Goal: Task Accomplishment & Management: Use online tool/utility

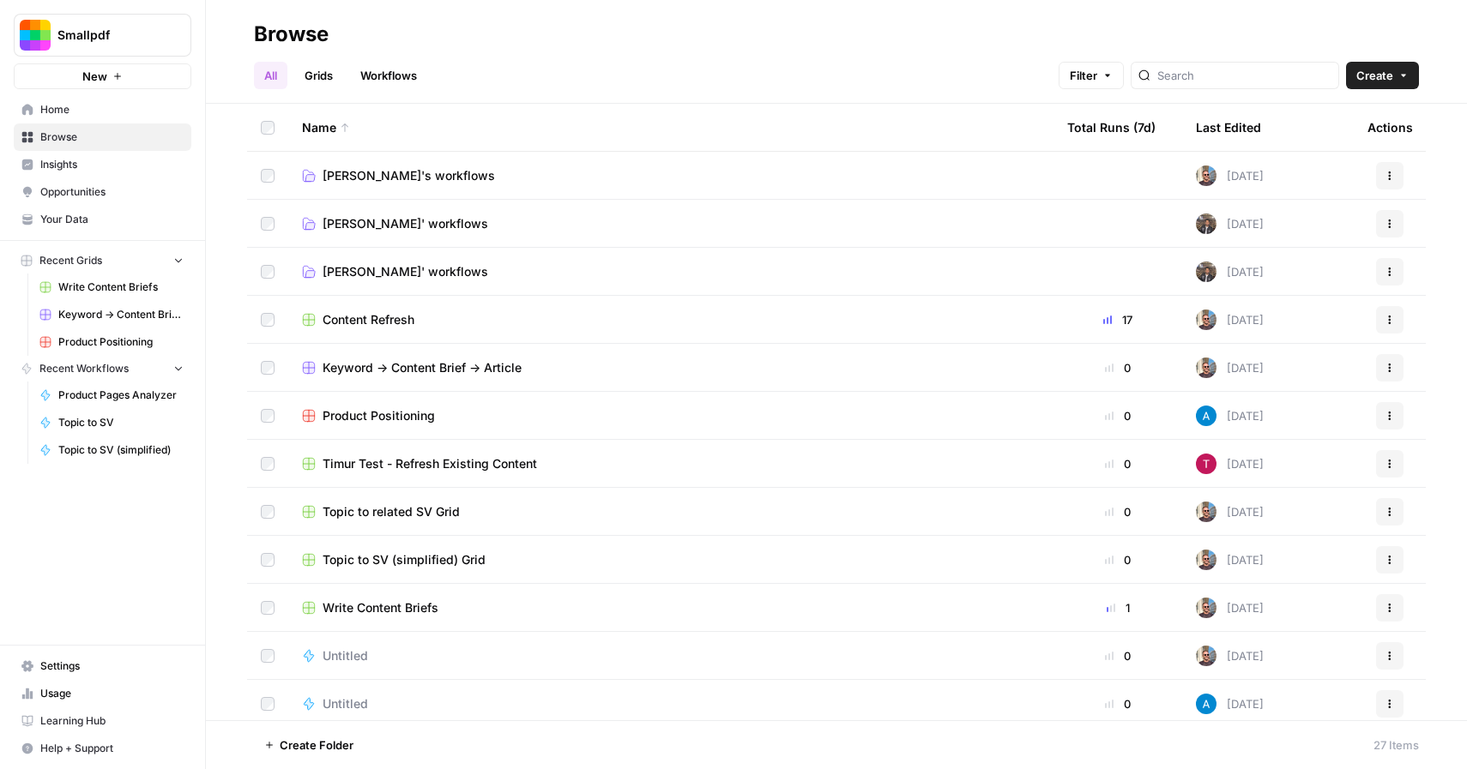
click at [392, 317] on span "Content Refresh" at bounding box center [368, 319] width 92 height 17
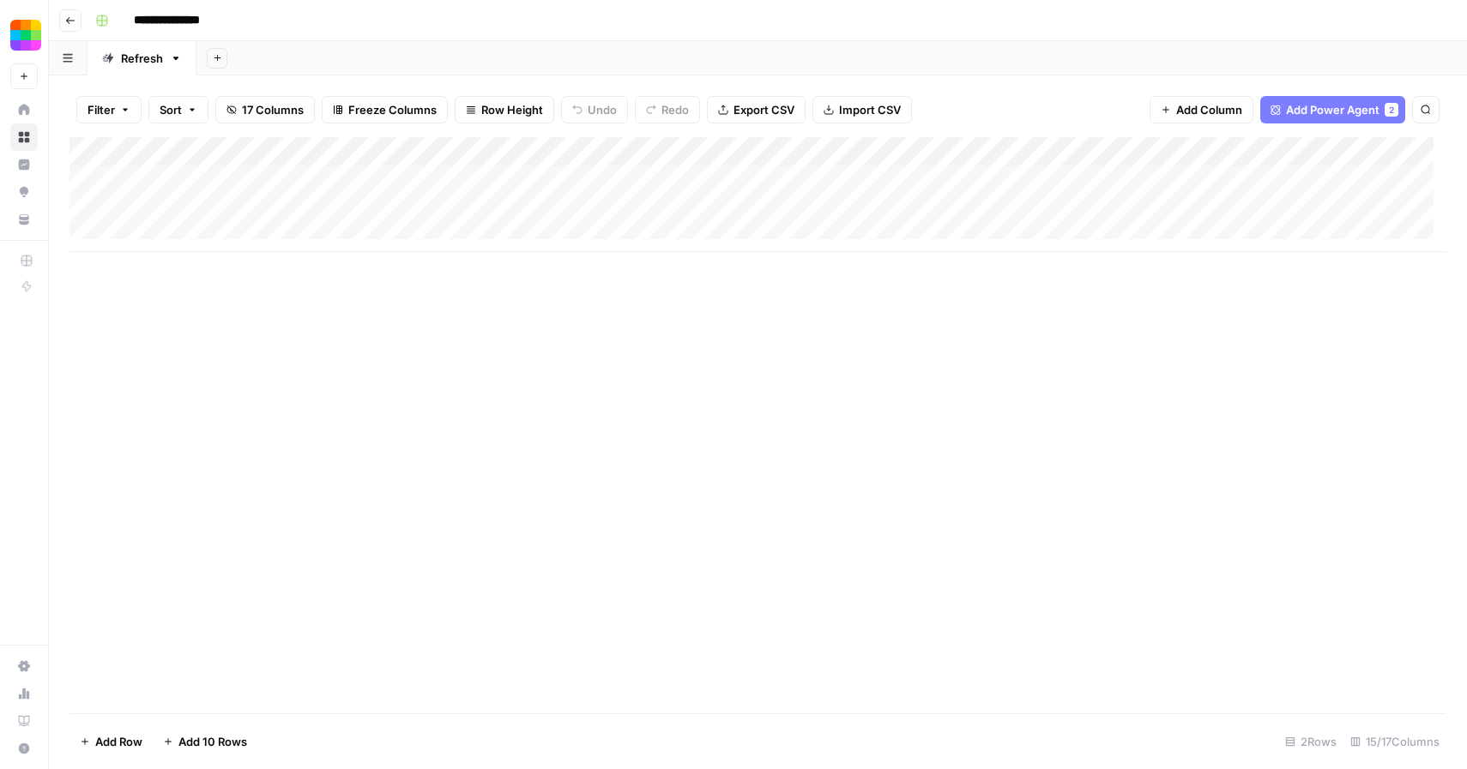
click at [201, 234] on div "Add Column" at bounding box center [757, 194] width 1377 height 115
click at [421, 339] on div "Add Column" at bounding box center [757, 425] width 1377 height 576
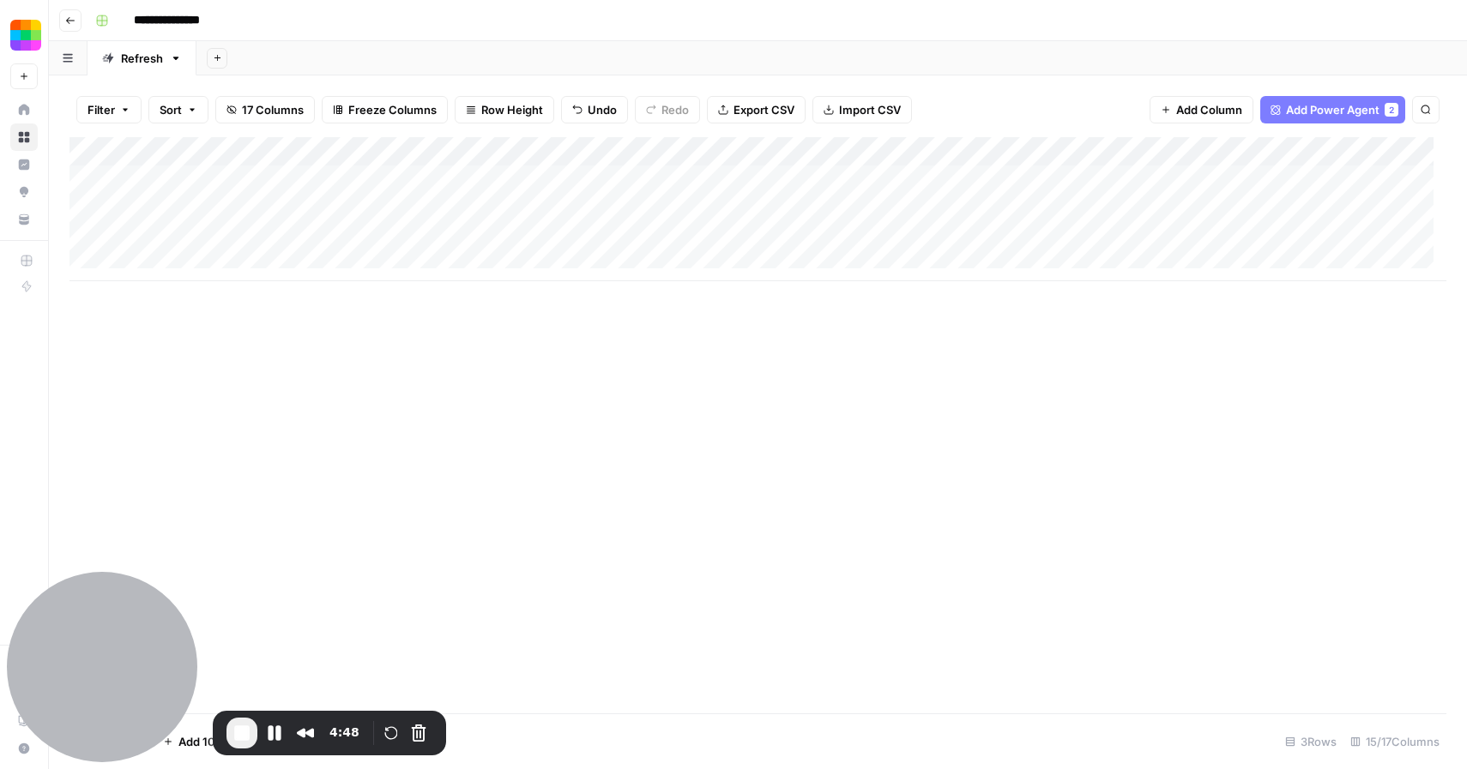
click at [242, 244] on div "Add Column" at bounding box center [757, 209] width 1377 height 144
type textarea "**********"
click at [401, 306] on div "Add Column" at bounding box center [757, 425] width 1377 height 576
click at [457, 238] on div "Add Column" at bounding box center [757, 209] width 1377 height 144
click at [278, 734] on button "Pause Recording" at bounding box center [274, 733] width 27 height 27
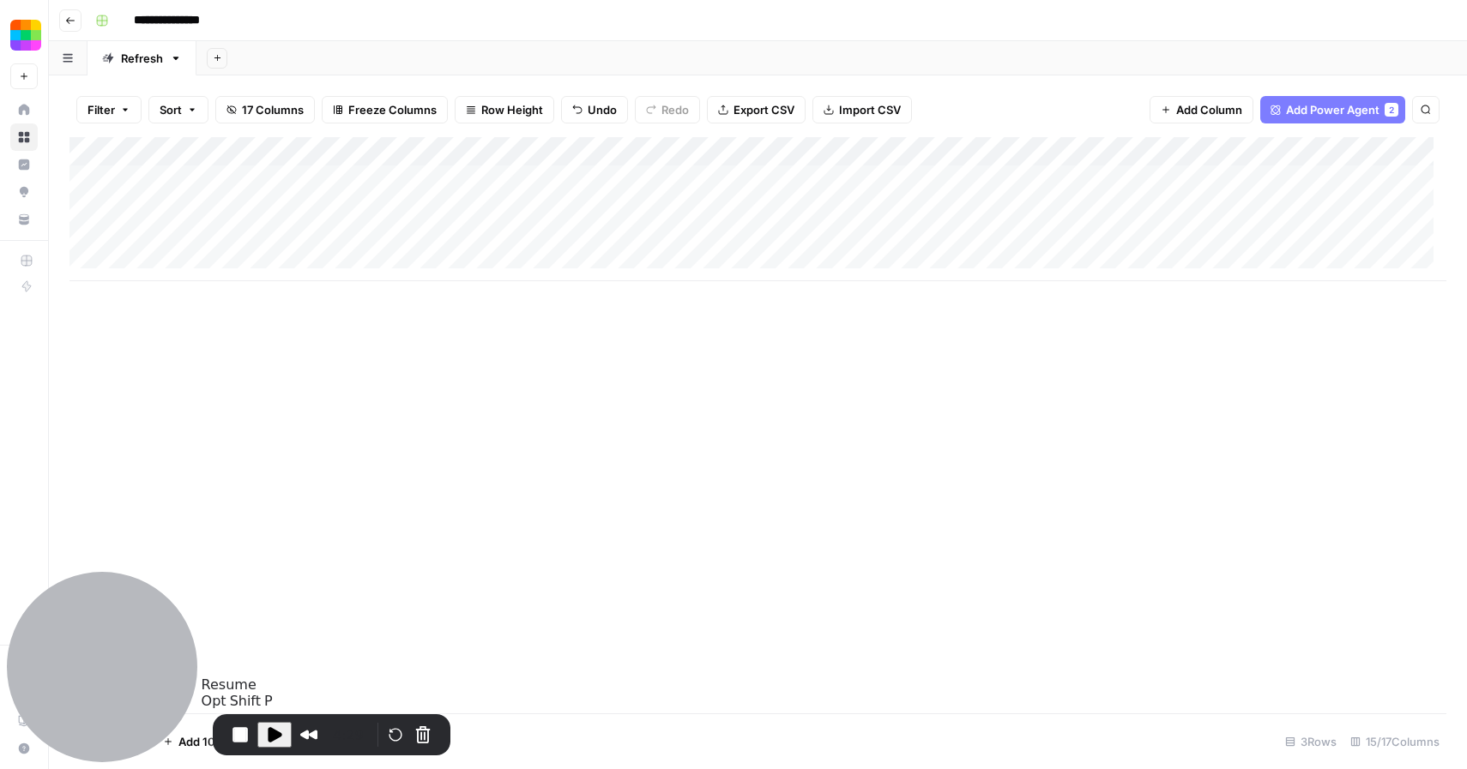
click at [278, 731] on span "Play Recording" at bounding box center [274, 735] width 21 height 21
click at [822, 235] on div "Add Column" at bounding box center [757, 209] width 1377 height 144
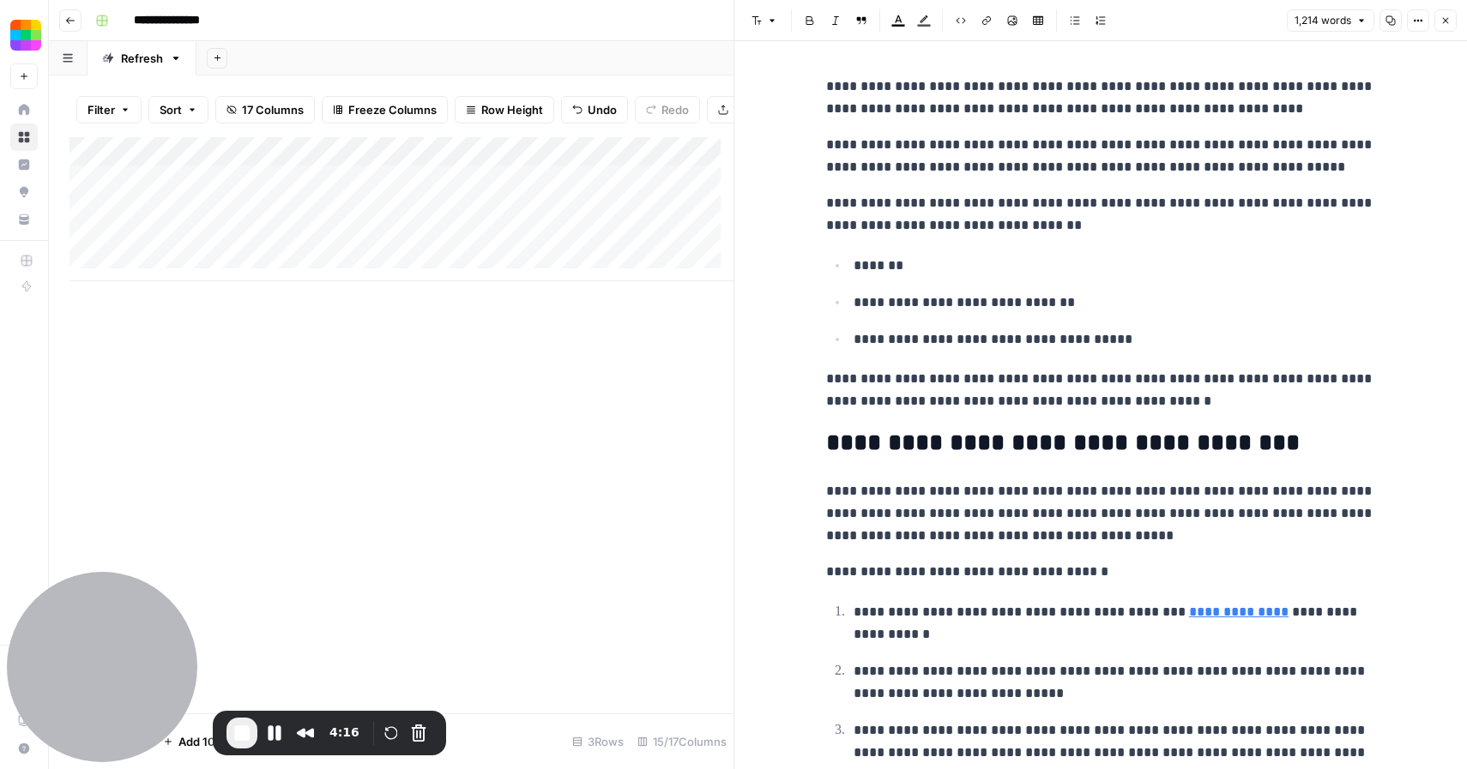
click at [1447, 24] on icon "button" at bounding box center [1445, 20] width 10 height 10
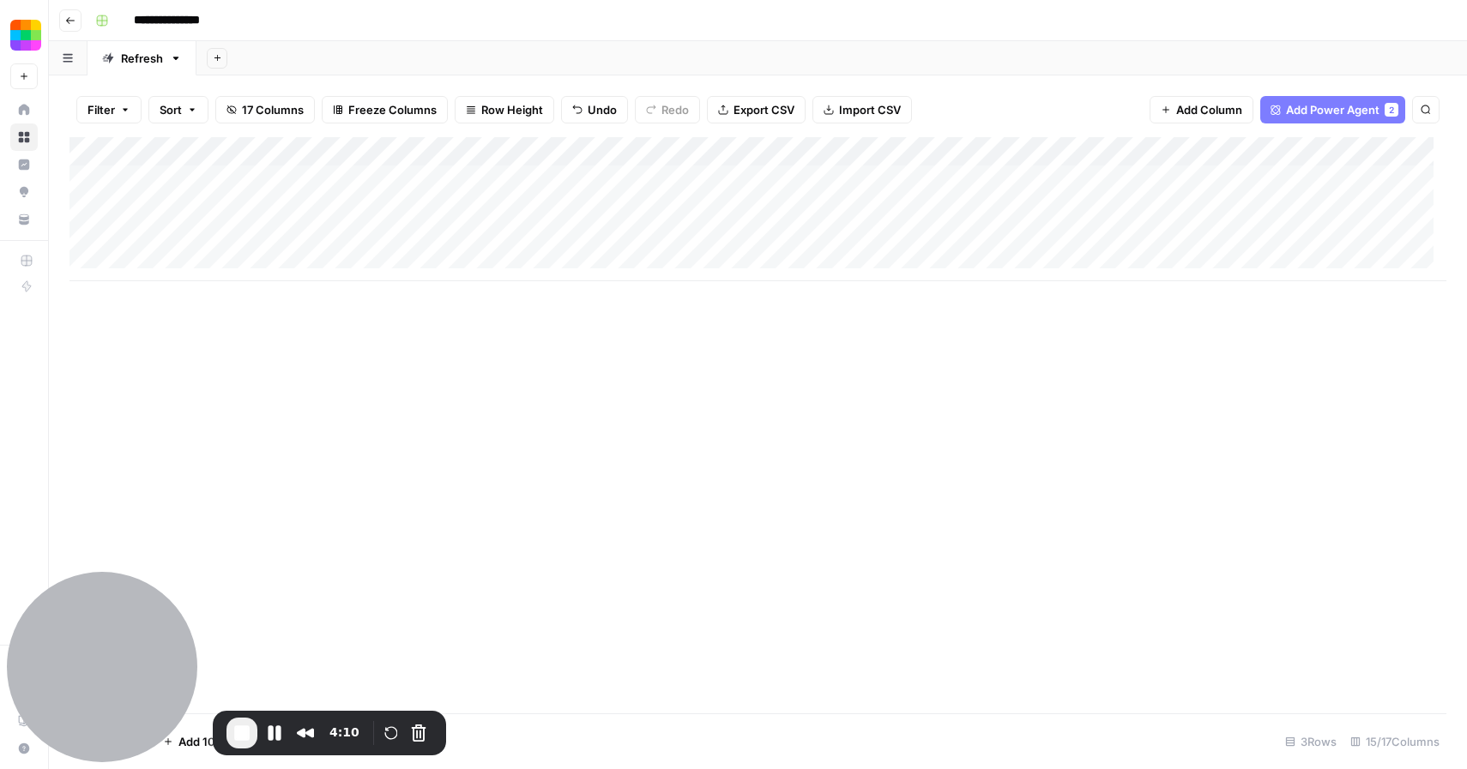
click at [980, 240] on div "Add Column" at bounding box center [757, 209] width 1377 height 144
click at [276, 732] on button "Pause Recording" at bounding box center [274, 733] width 27 height 27
click at [279, 733] on span "Play Recording" at bounding box center [274, 735] width 21 height 21
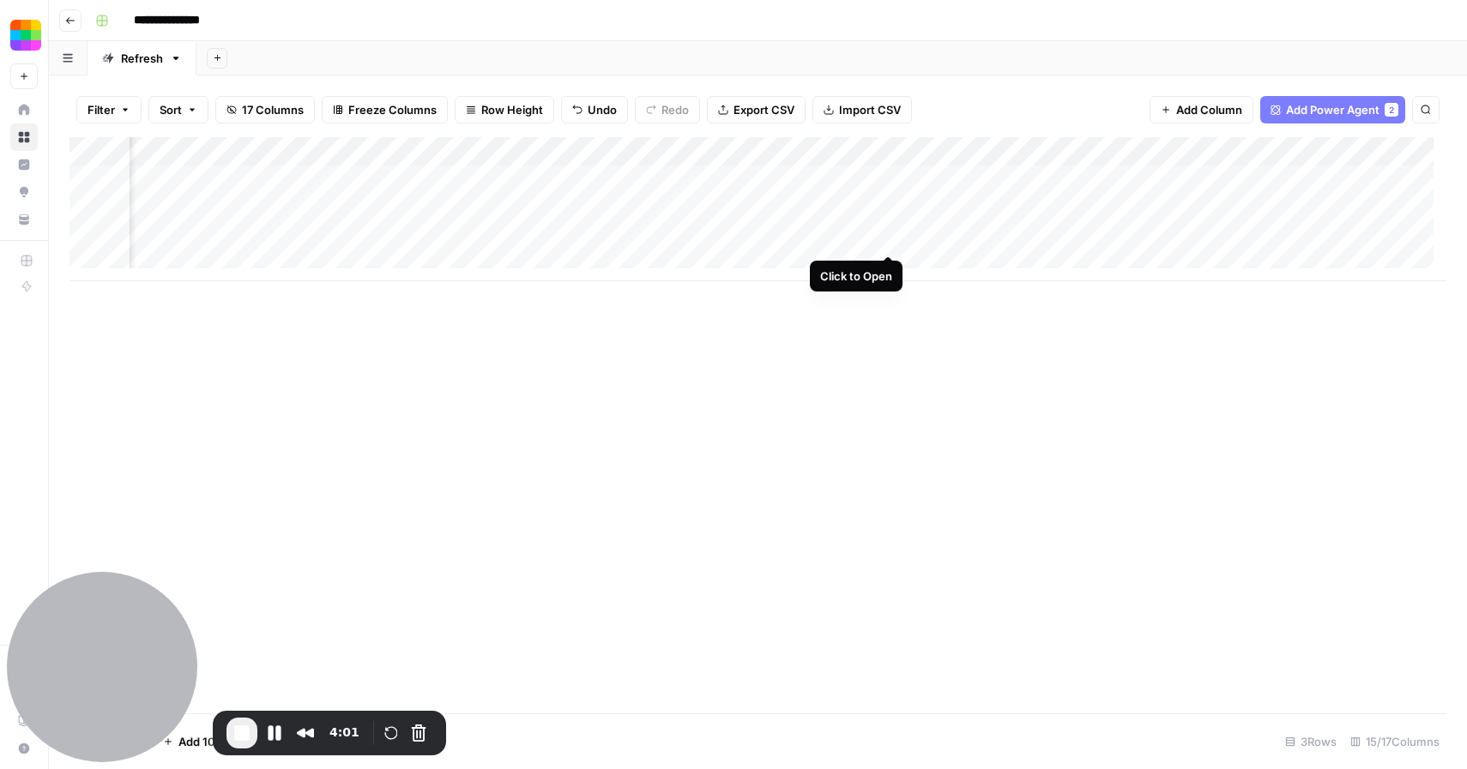
click at [889, 238] on div "Add Column" at bounding box center [757, 209] width 1377 height 144
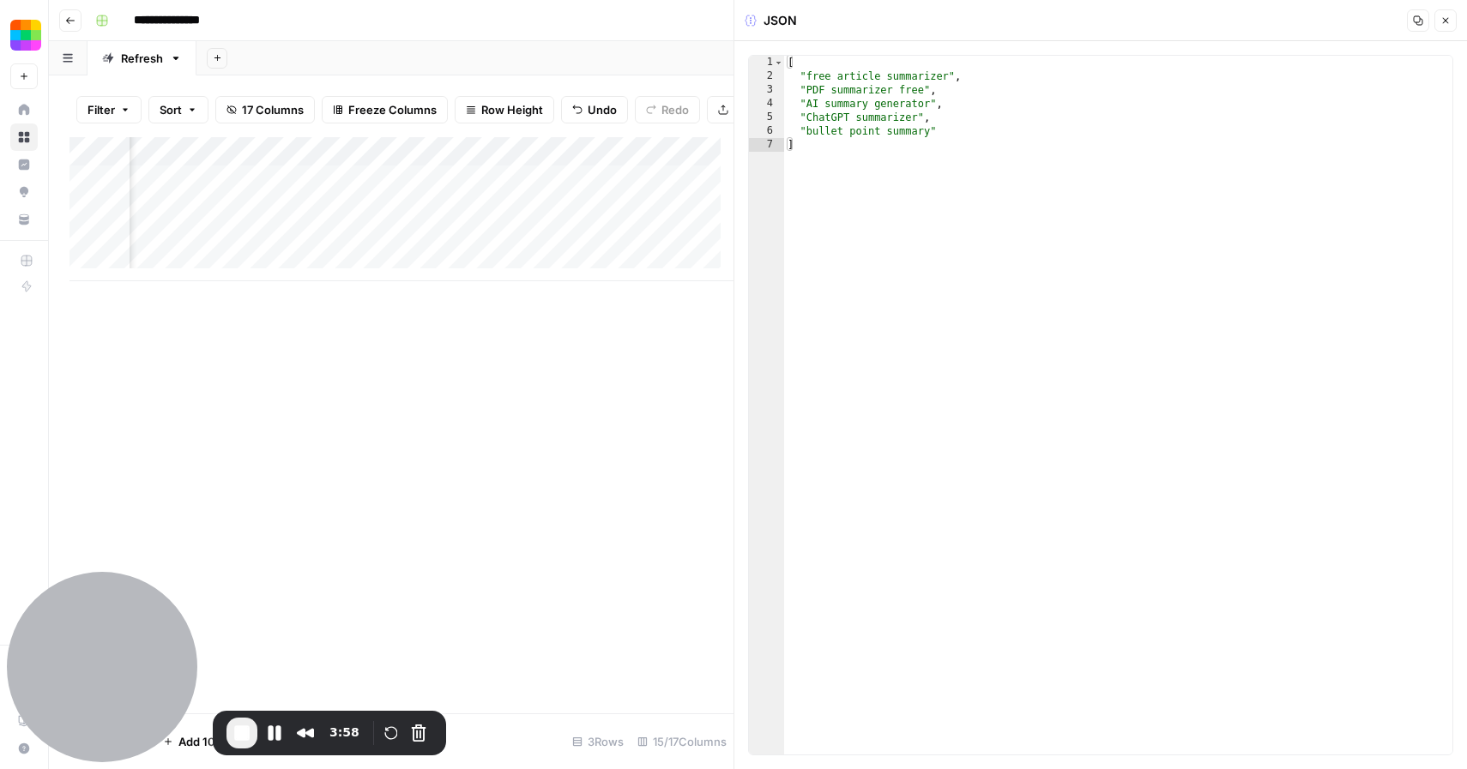
type textarea "**********"
click at [947, 133] on div "[ "free article summarizer" , "PDF summarizer free" , "AI summary generator" , …" at bounding box center [1118, 419] width 668 height 726
click at [1446, 22] on icon "button" at bounding box center [1445, 20] width 10 height 10
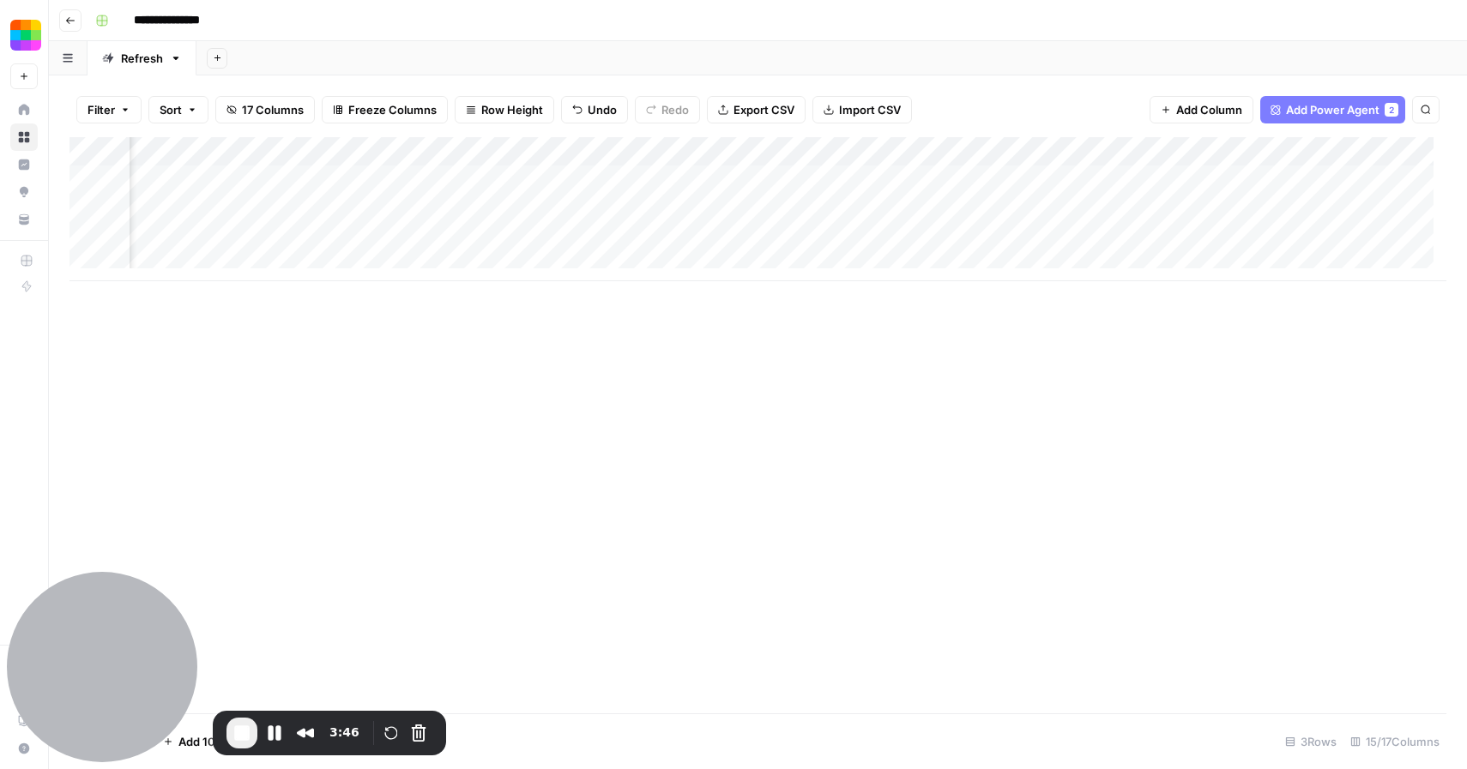
click at [1011, 240] on div "Add Column" at bounding box center [757, 209] width 1377 height 144
click at [279, 734] on button "Pause Recording" at bounding box center [274, 733] width 27 height 27
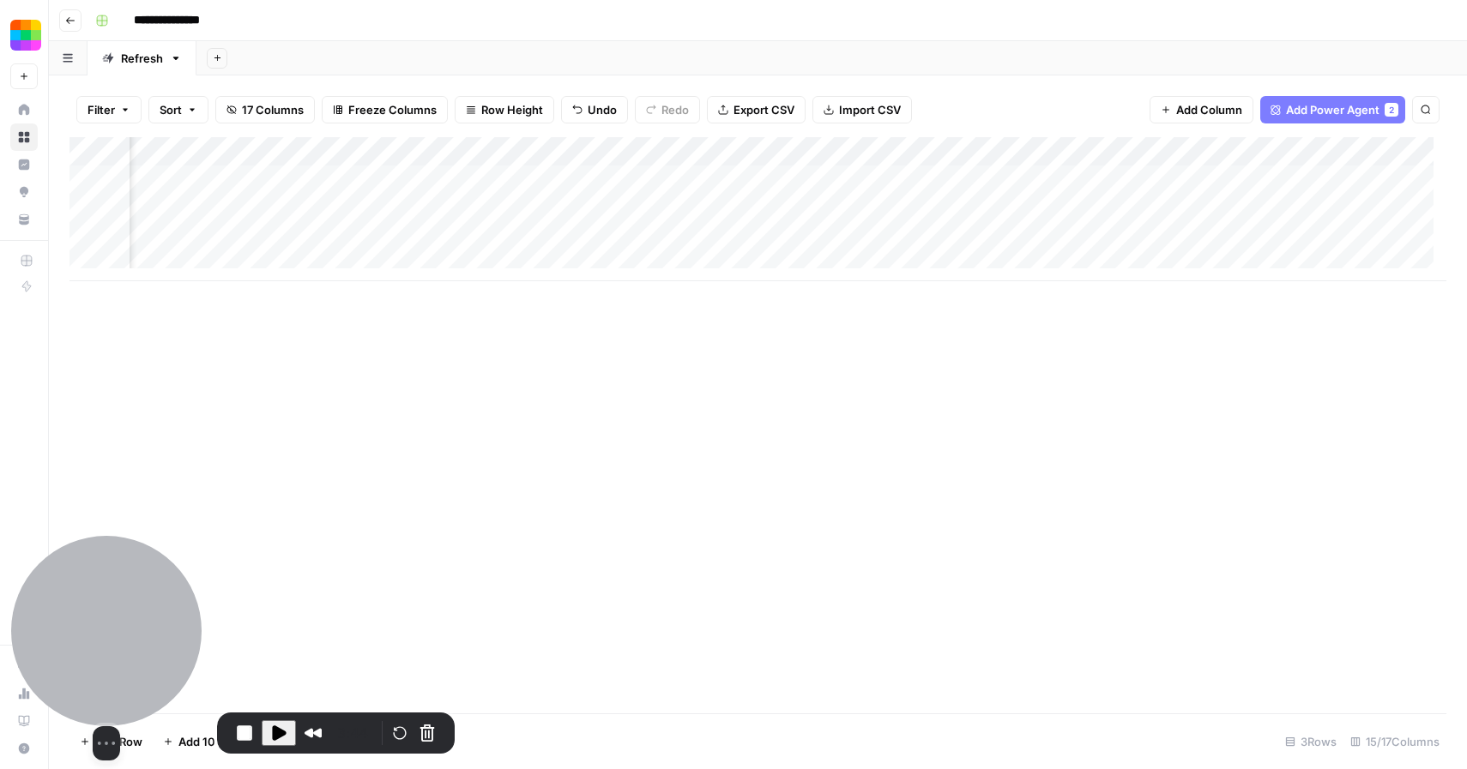
click at [123, 622] on div at bounding box center [106, 631] width 190 height 190
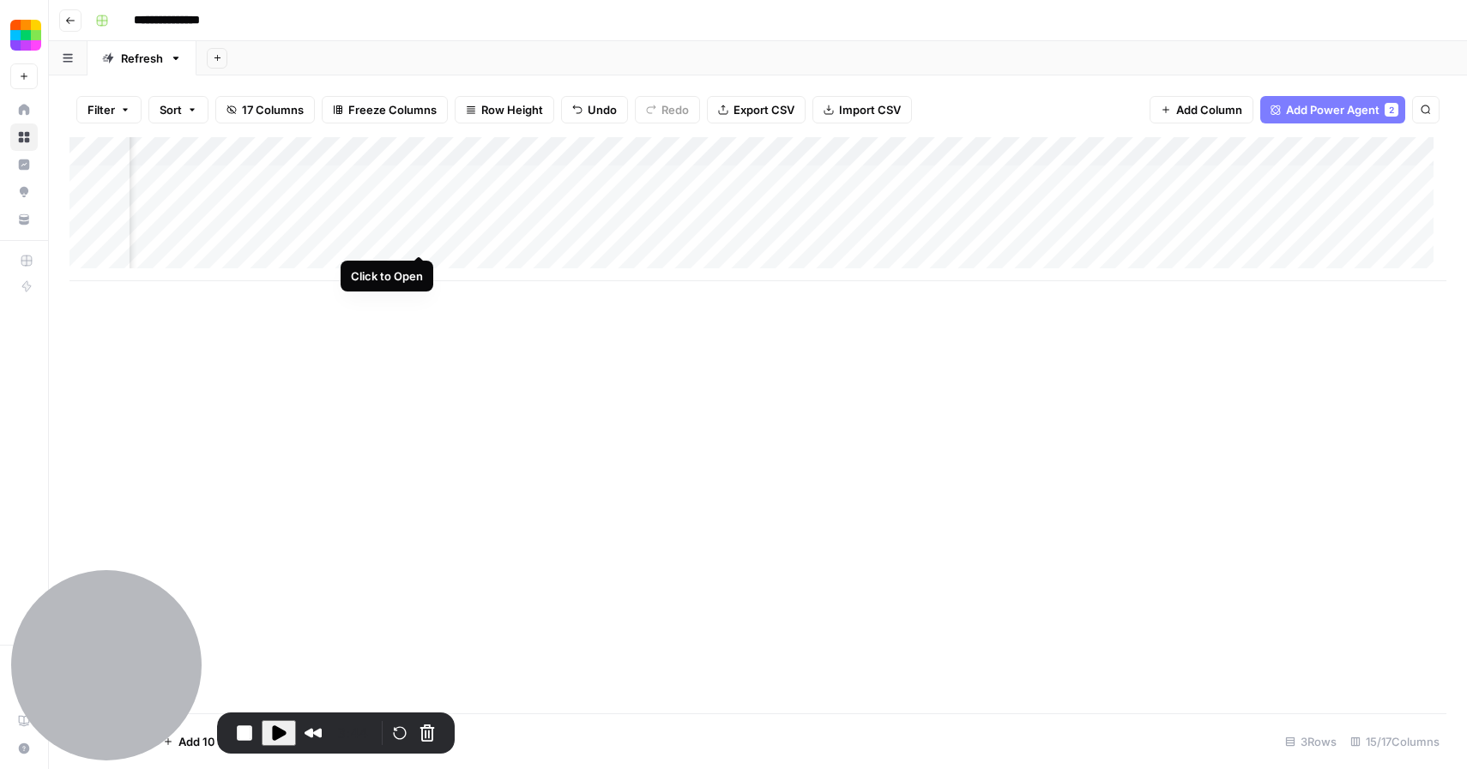
click at [418, 236] on div "Add Column" at bounding box center [757, 209] width 1377 height 144
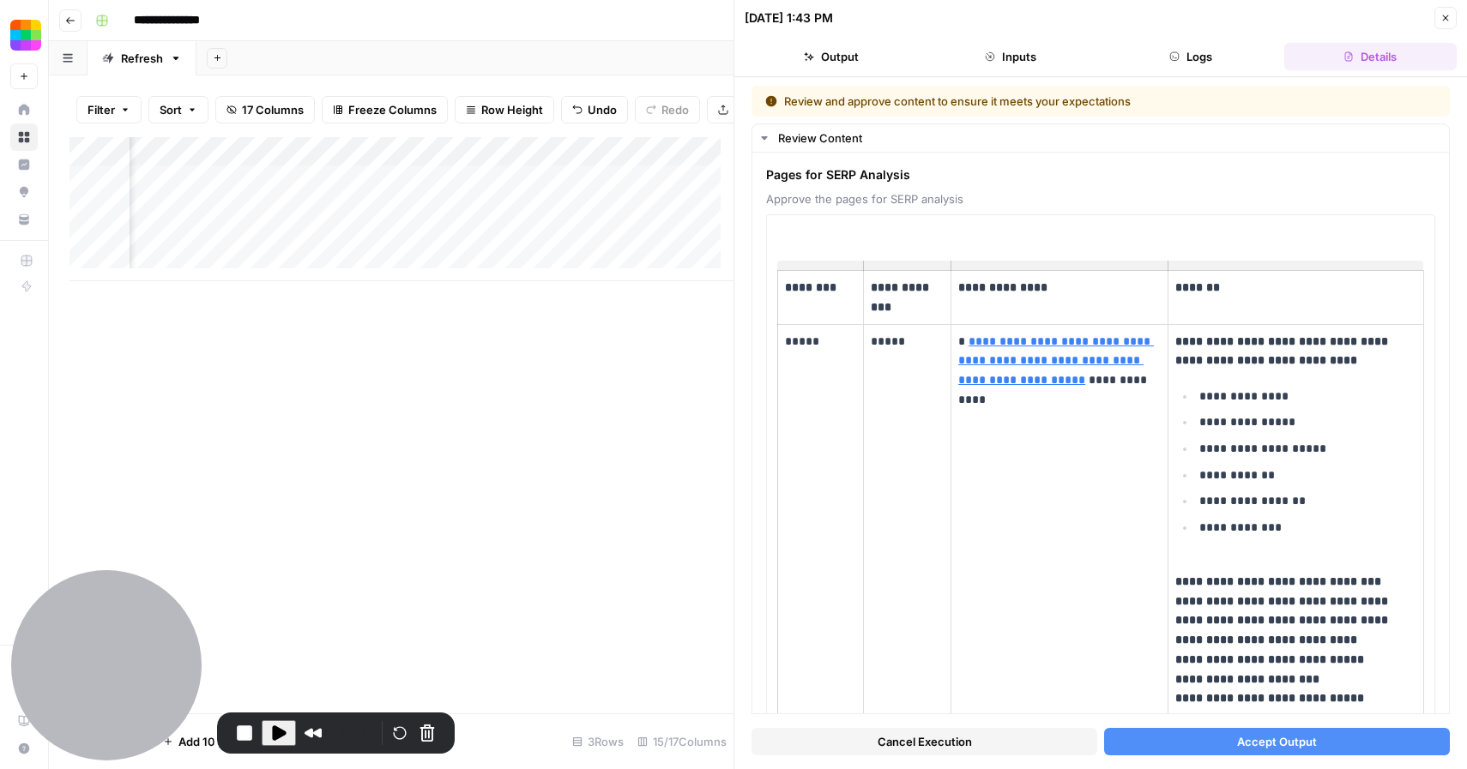
click at [1269, 740] on span "Accept Output" at bounding box center [1277, 741] width 80 height 17
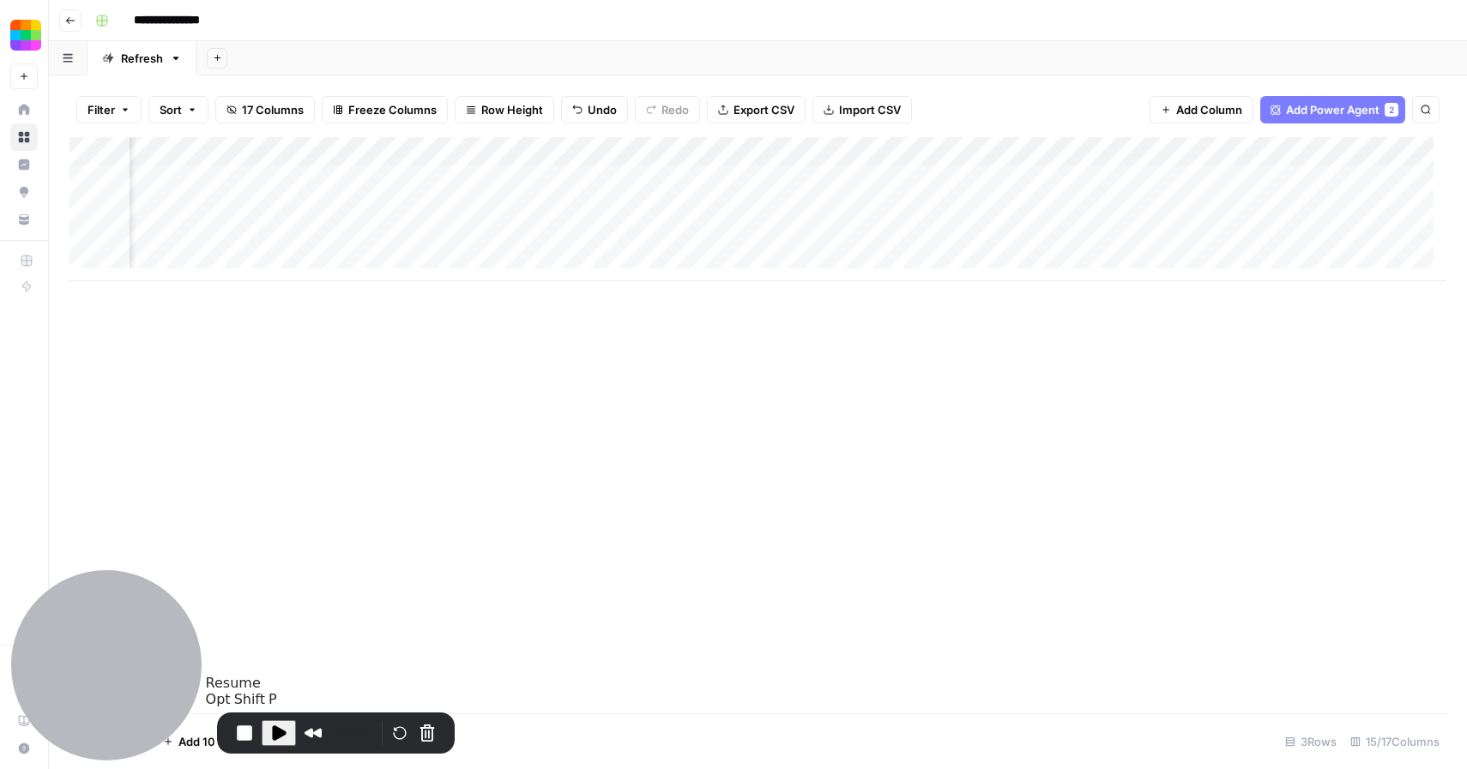
click at [284, 734] on span "Play Recording" at bounding box center [278, 733] width 21 height 21
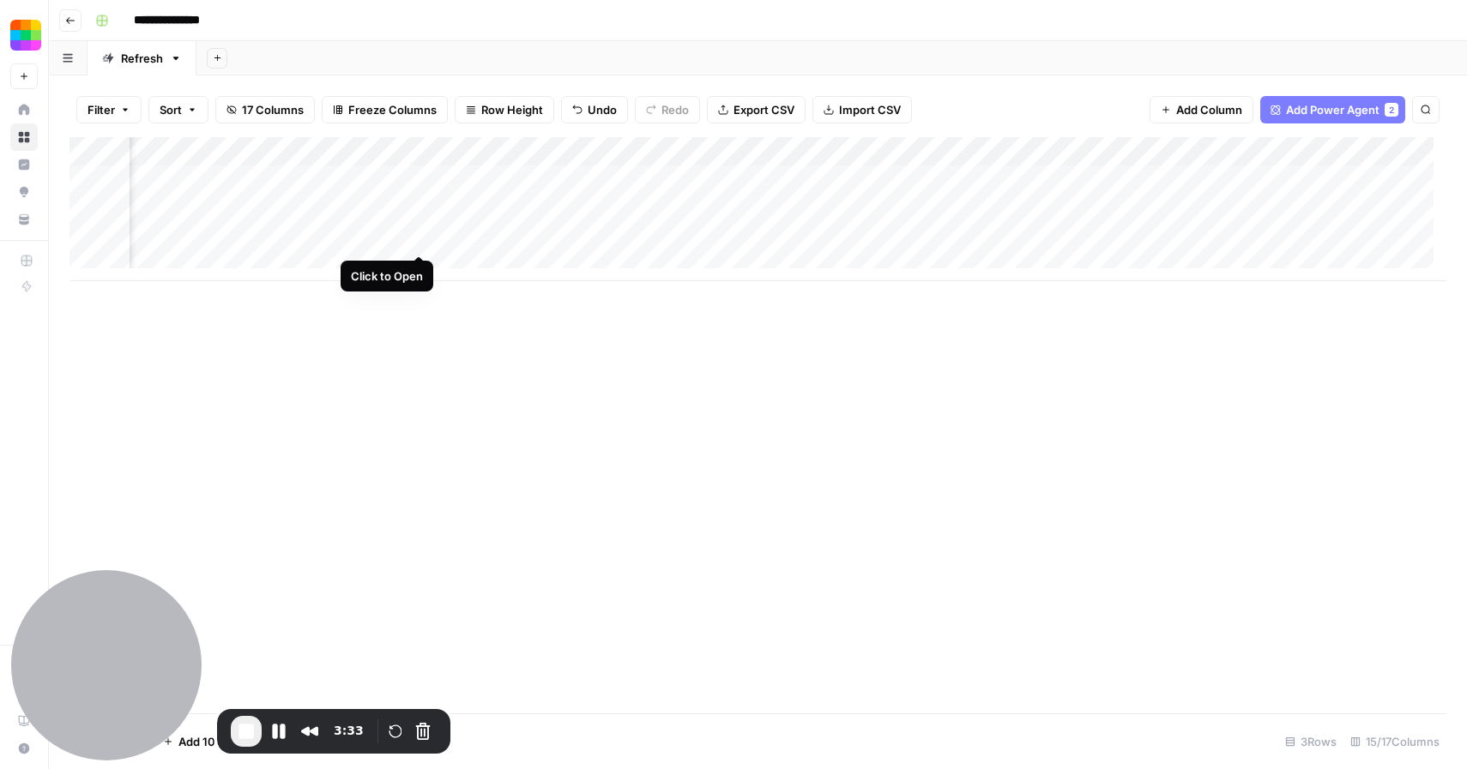
click at [420, 240] on div "Add Column" at bounding box center [757, 209] width 1377 height 144
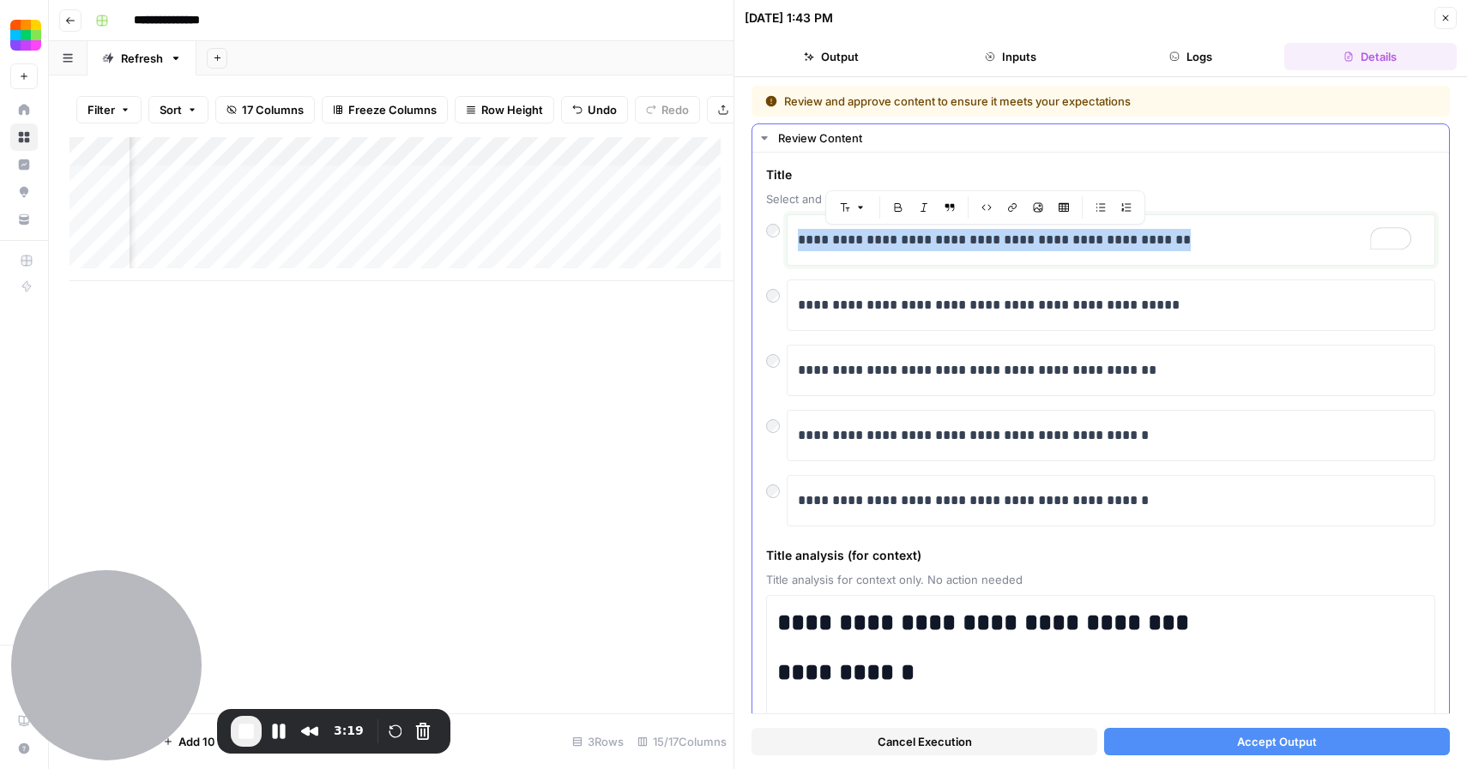
drag, startPoint x: 1174, startPoint y: 242, endPoint x: 780, endPoint y: 237, distance: 394.6
click at [780, 237] on div "**********" at bounding box center [1100, 239] width 669 height 51
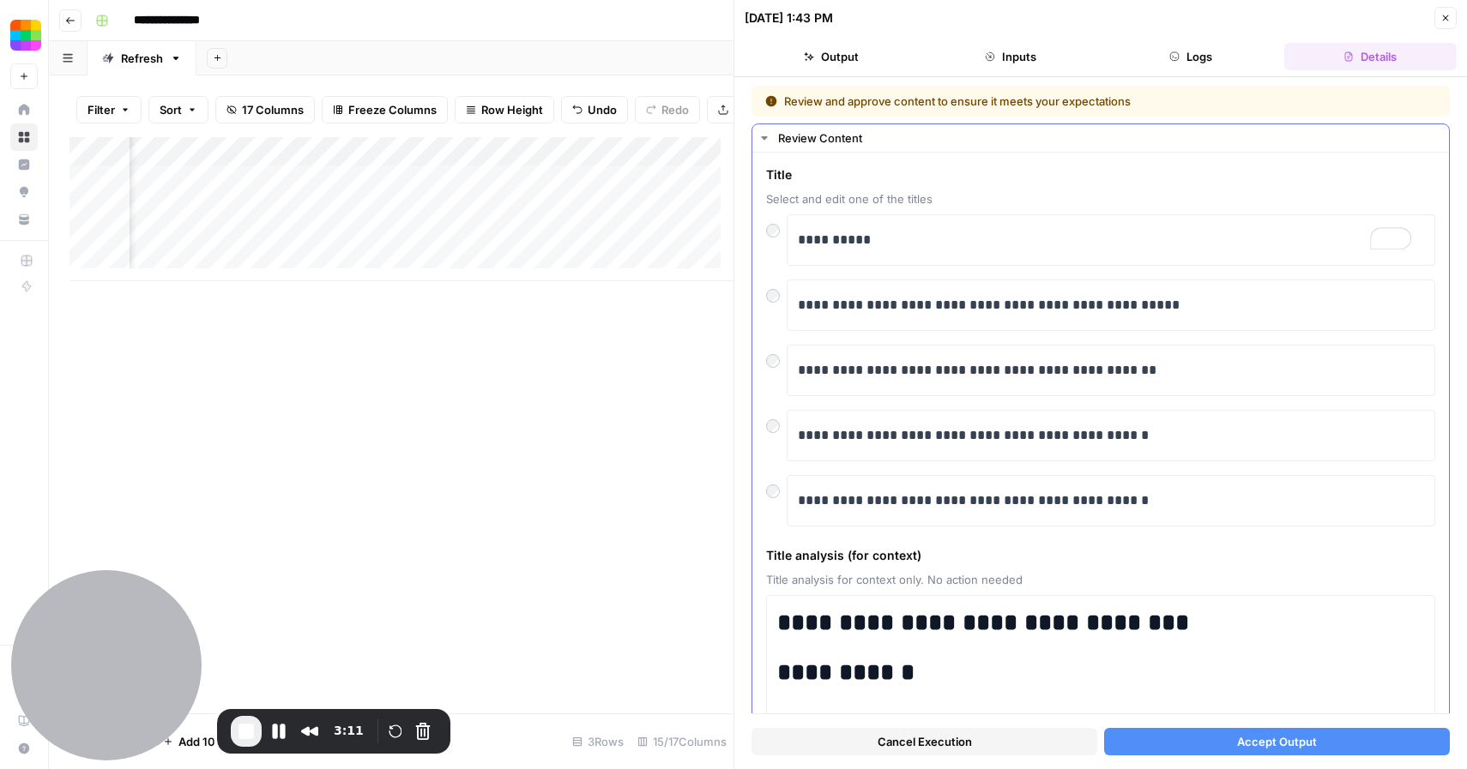
click at [1281, 733] on span "Accept Output" at bounding box center [1277, 741] width 80 height 17
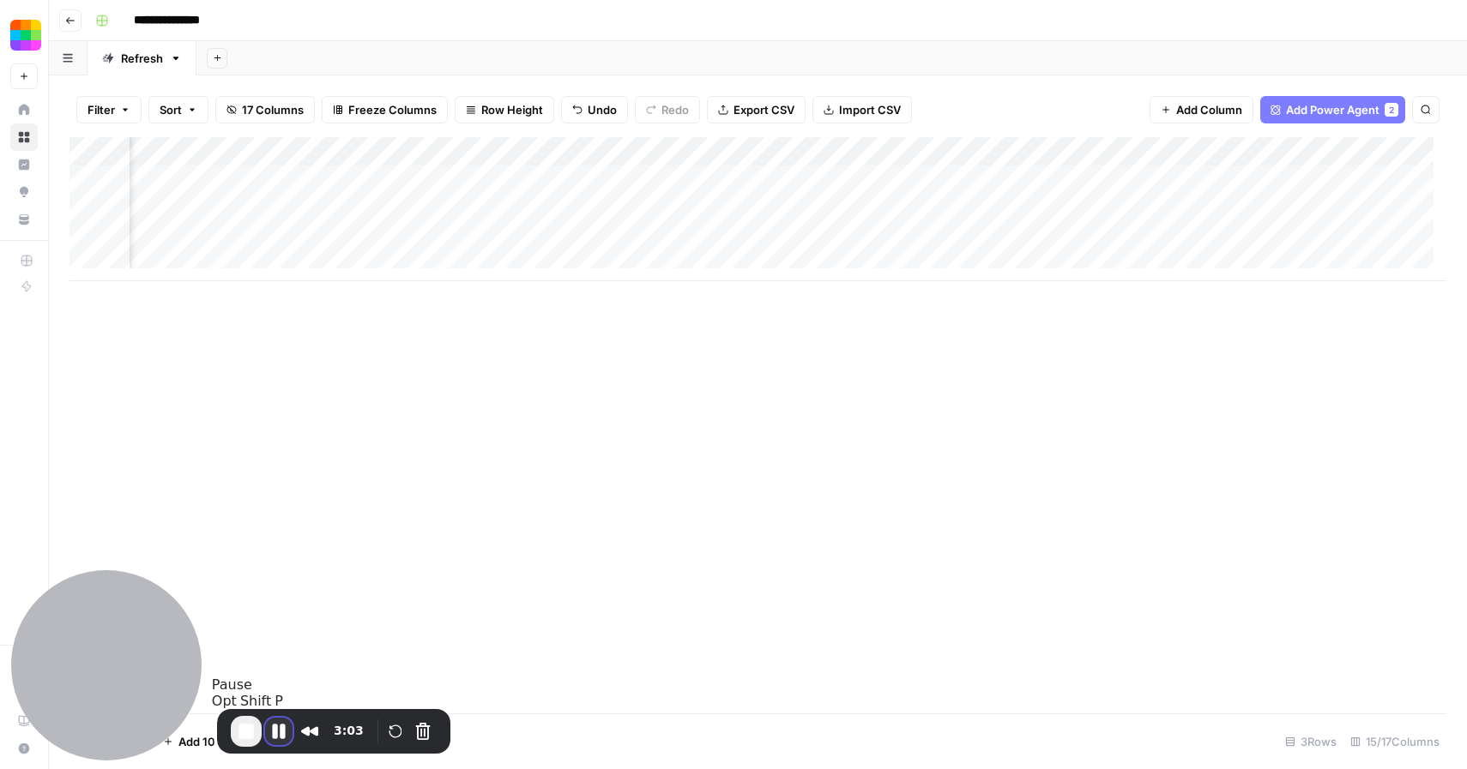
click at [280, 726] on button "Pause Recording" at bounding box center [278, 731] width 27 height 27
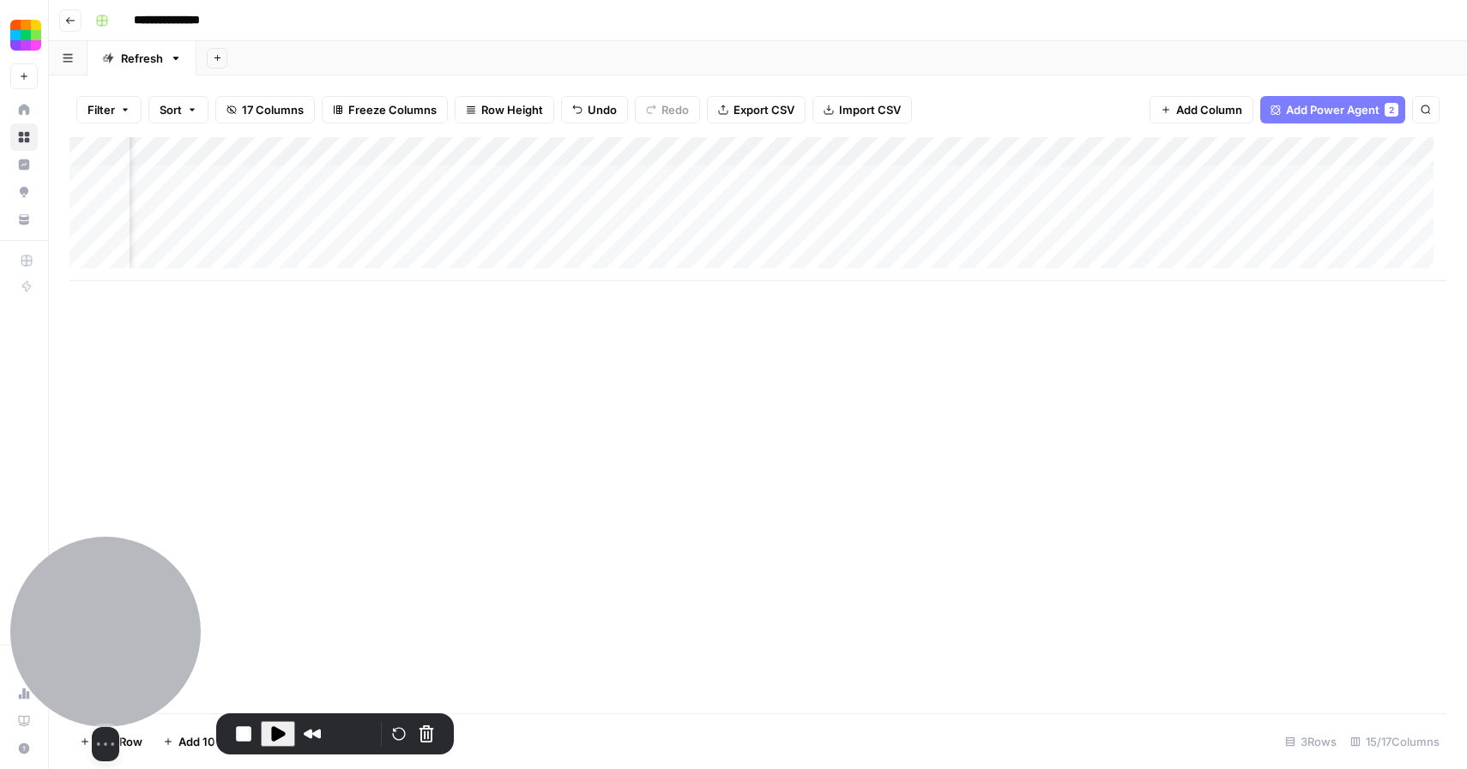
click at [136, 597] on div at bounding box center [105, 632] width 190 height 190
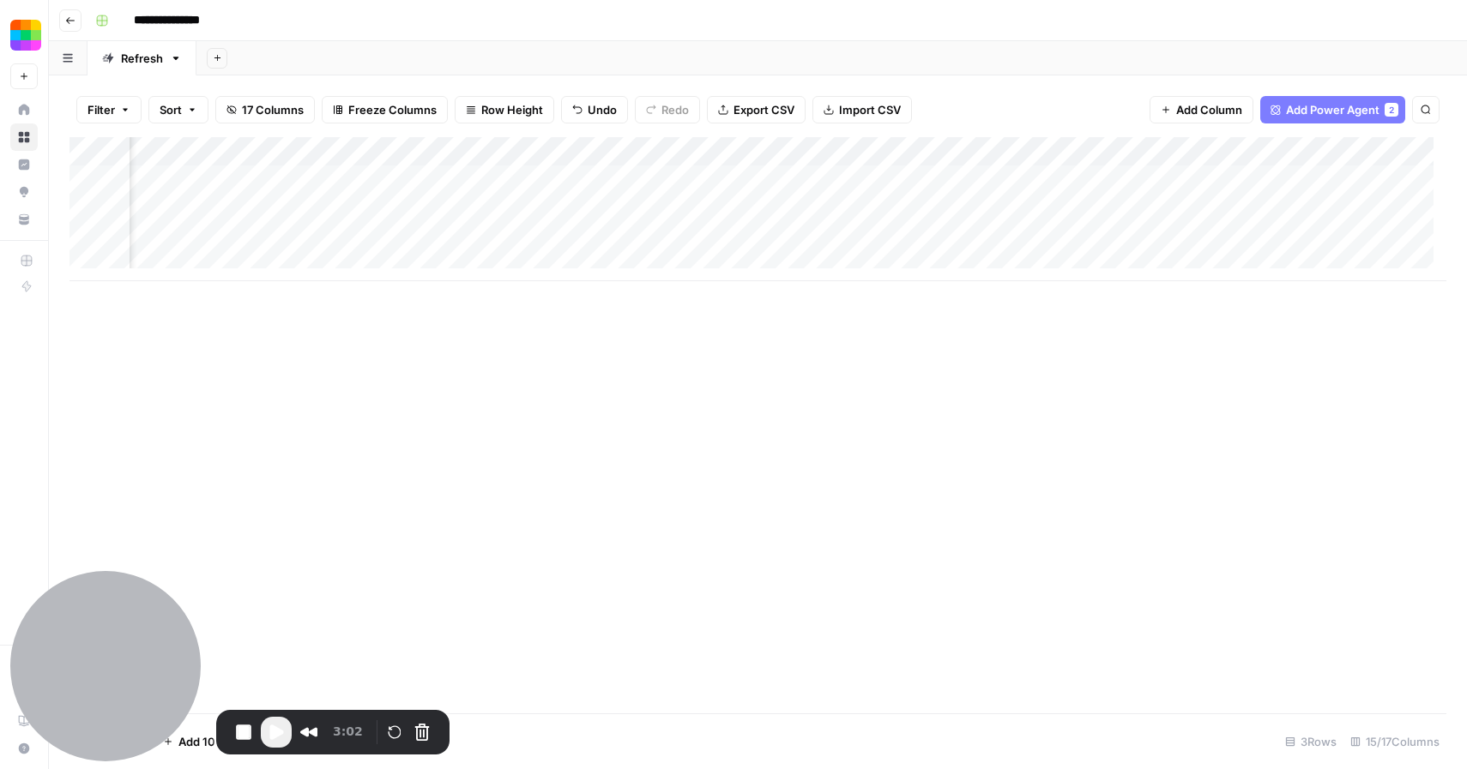
scroll to position [0, 1215]
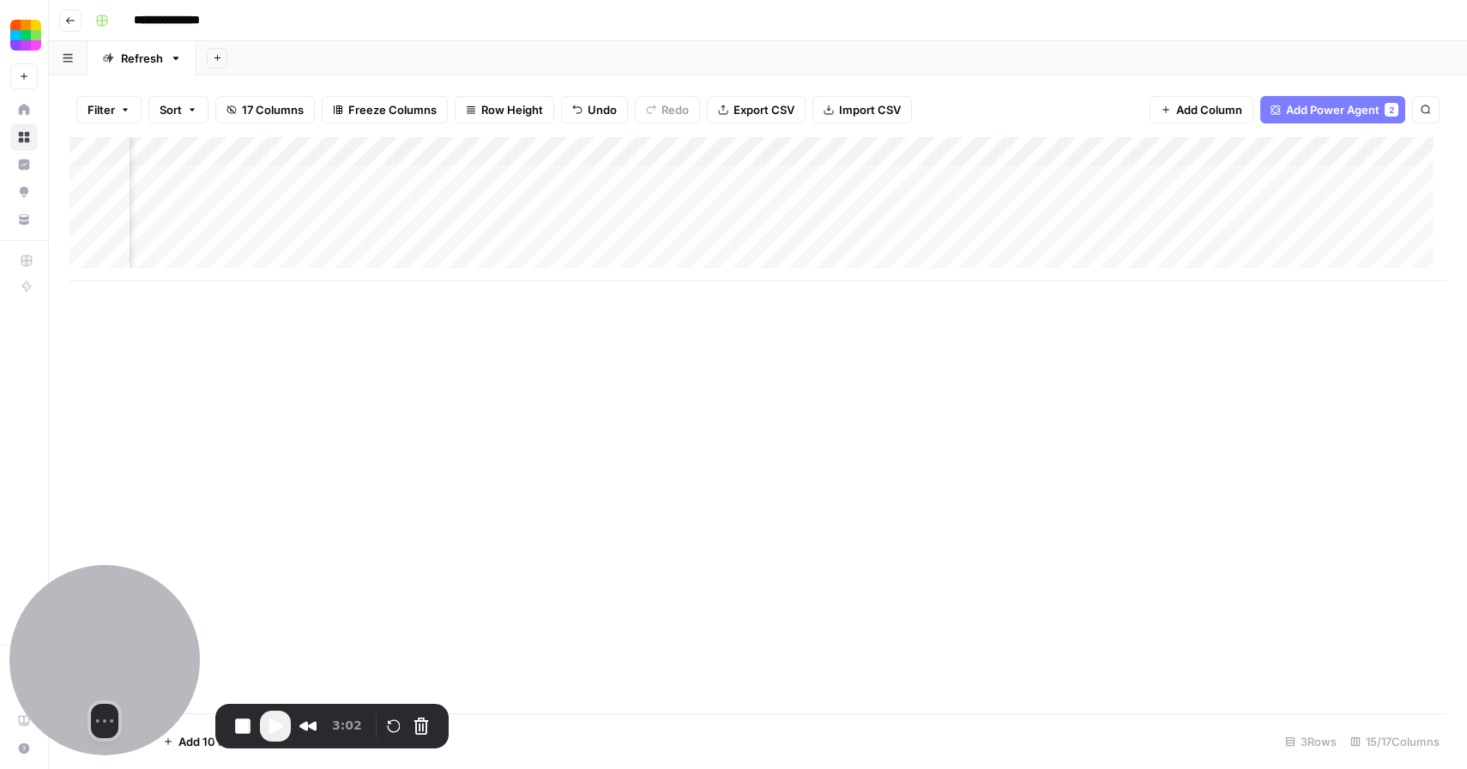
click at [133, 625] on div at bounding box center [104, 660] width 190 height 190
click at [570, 239] on div "Add Column" at bounding box center [757, 209] width 1377 height 144
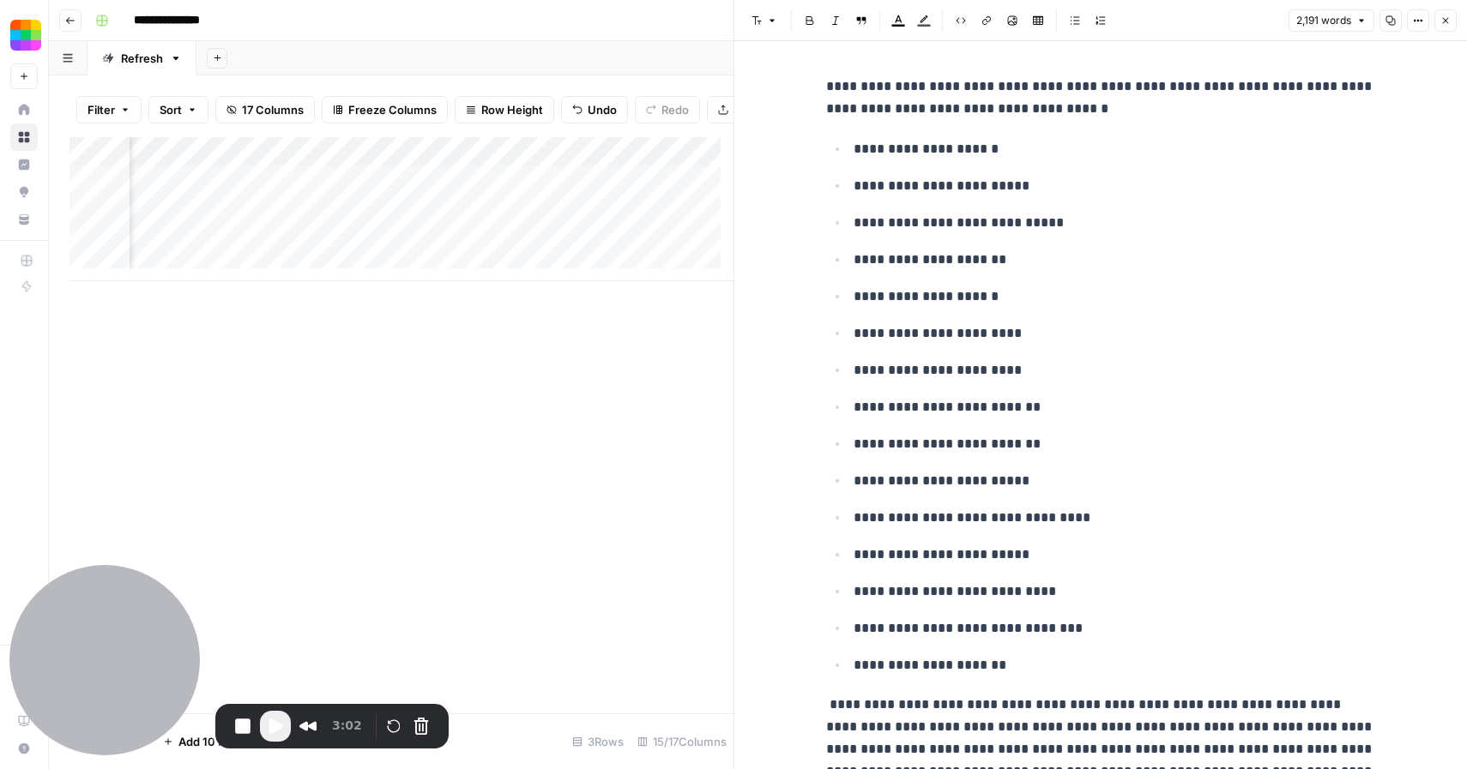
click at [1450, 21] on button "Close" at bounding box center [1445, 20] width 22 height 22
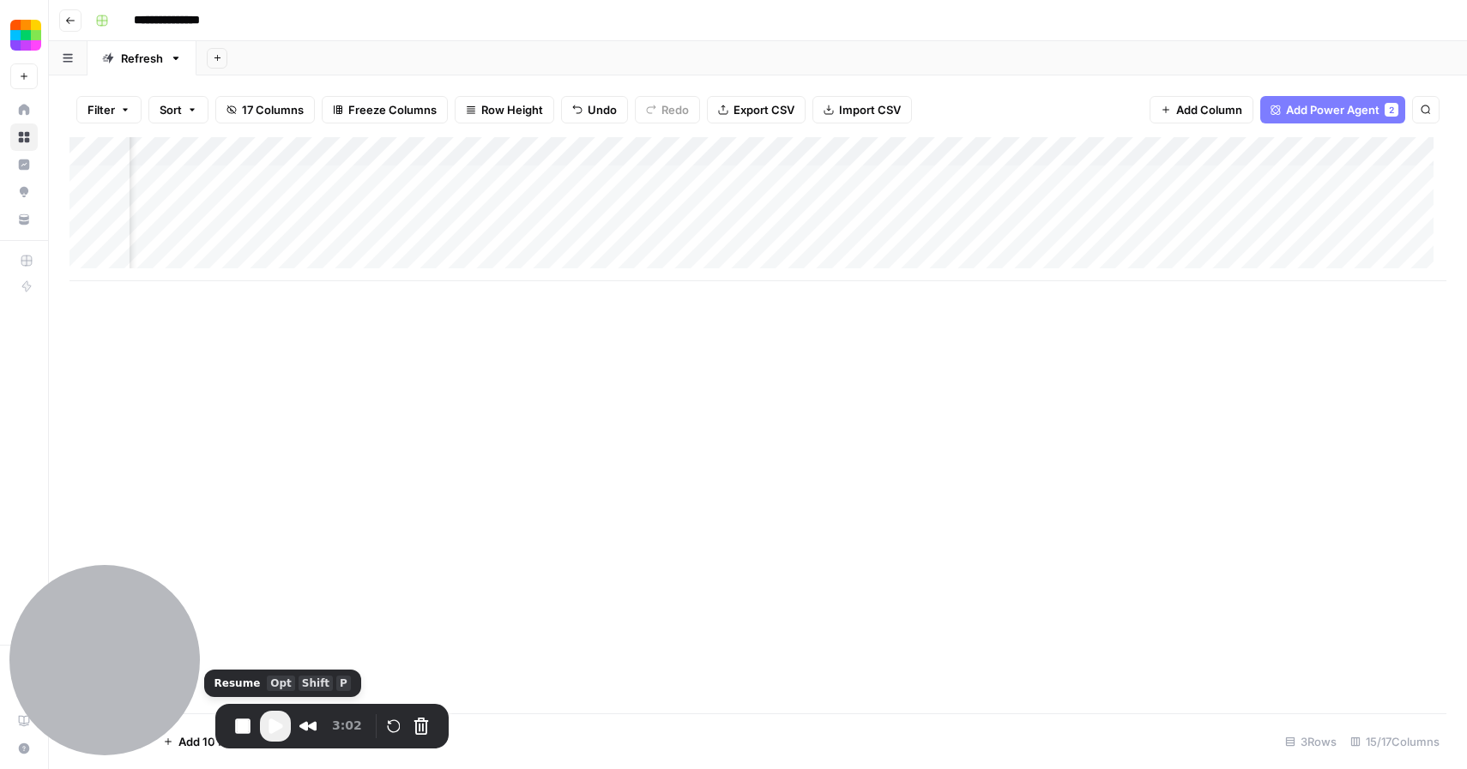
click at [274, 722] on span "Play Recording" at bounding box center [275, 726] width 21 height 21
click at [851, 238] on div "Add Column" at bounding box center [757, 209] width 1377 height 144
click at [280, 730] on button "Pause Recording" at bounding box center [276, 726] width 27 height 27
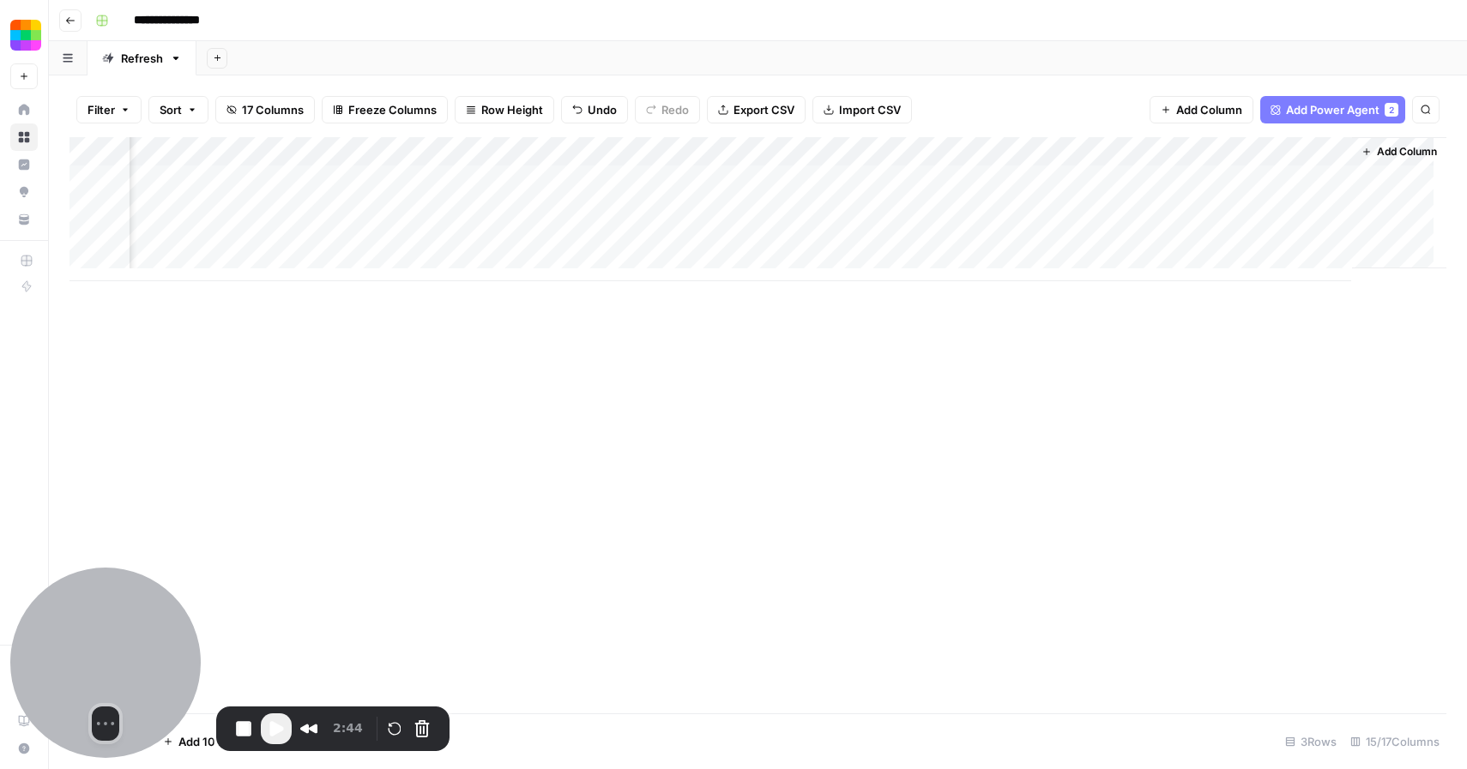
click at [129, 608] on div at bounding box center [105, 663] width 190 height 190
click at [951, 238] on div "Add Column" at bounding box center [757, 209] width 1377 height 144
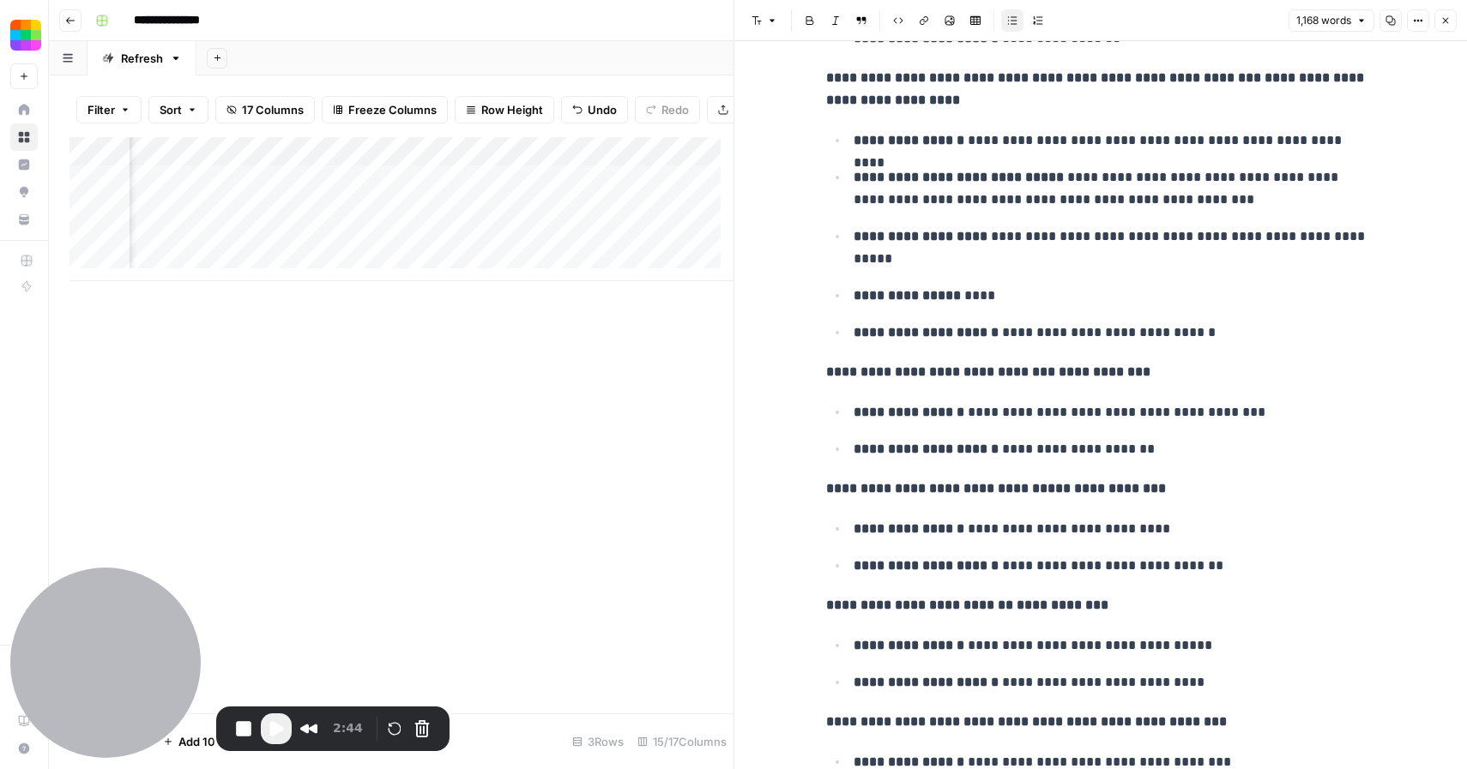
scroll to position [2012, 0]
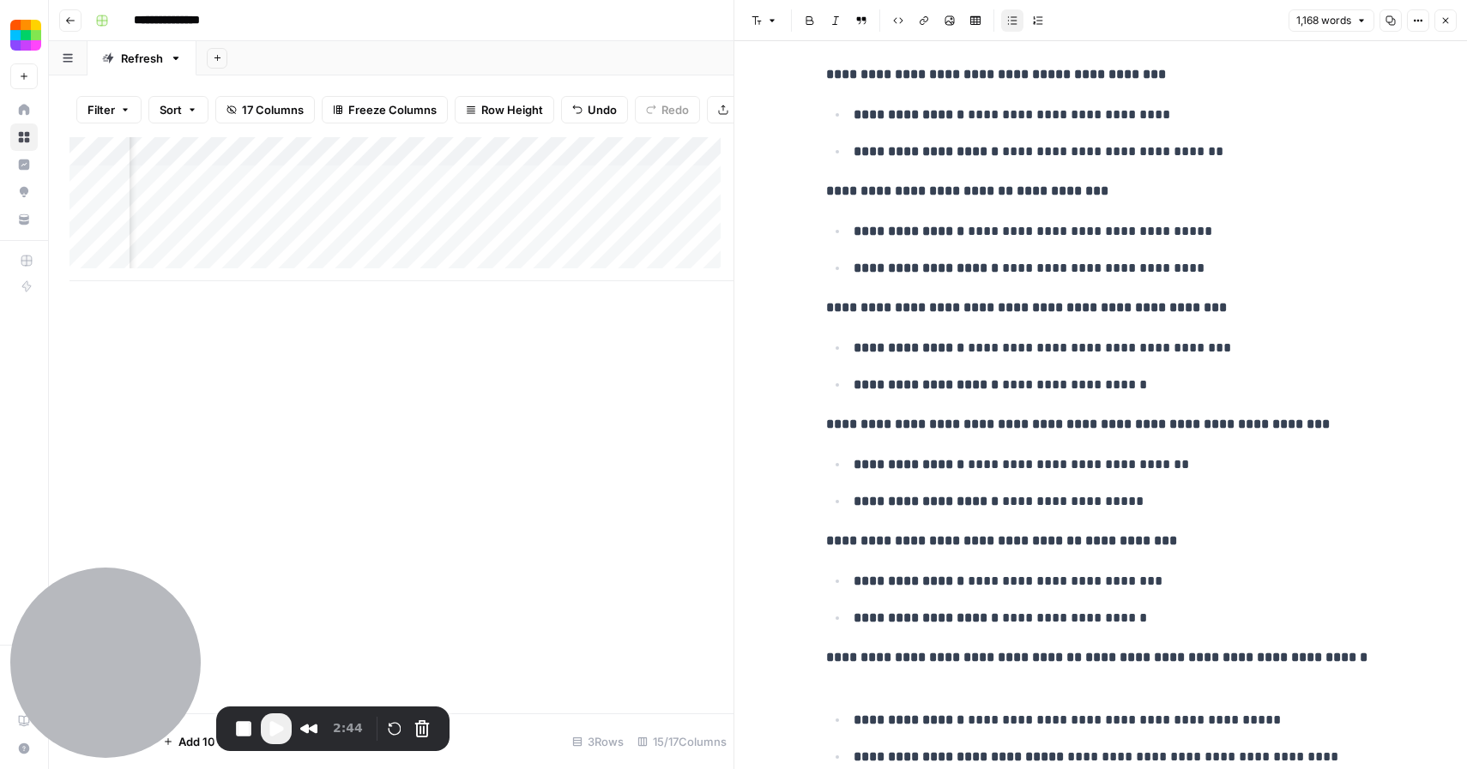
click at [1446, 22] on icon "button" at bounding box center [1445, 20] width 10 height 10
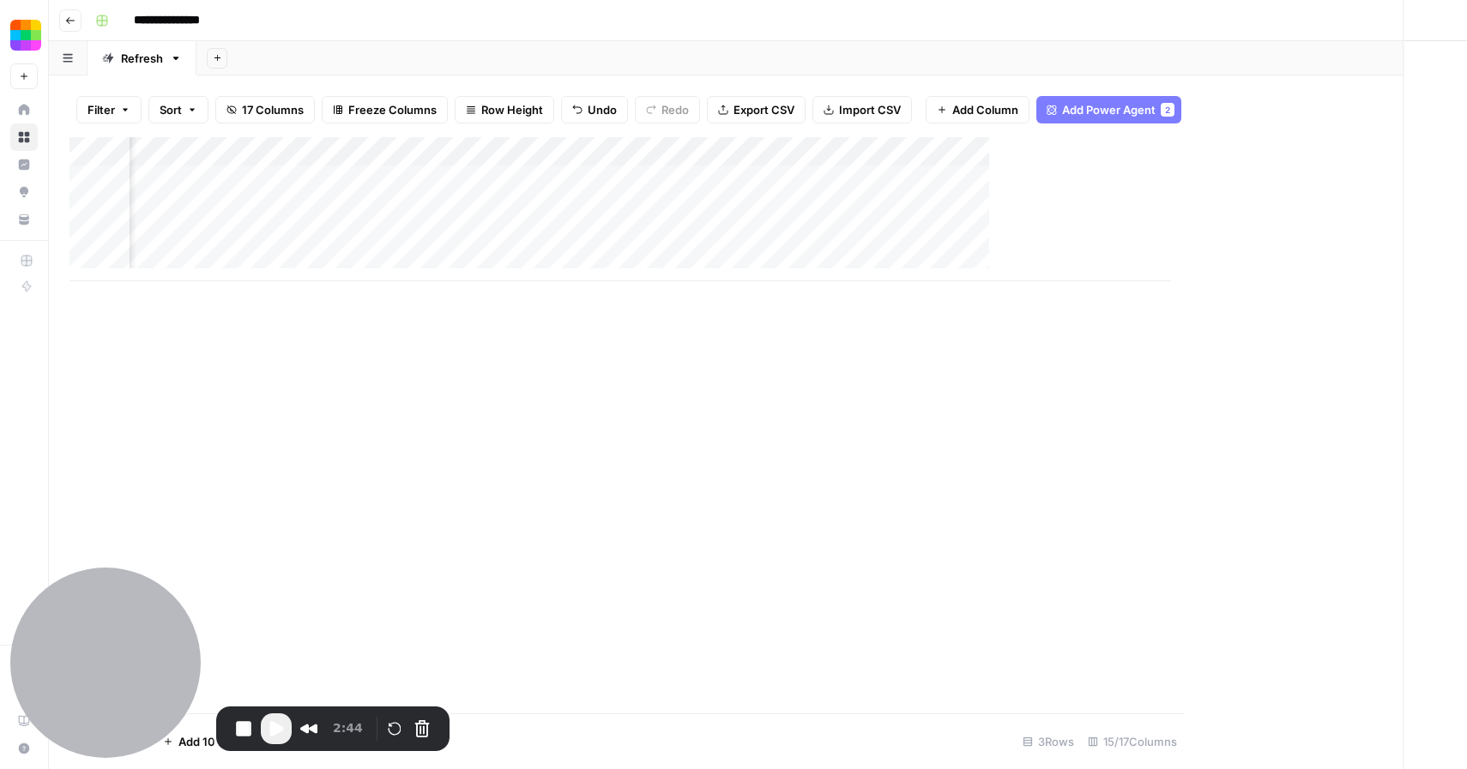
scroll to position [0, 1493]
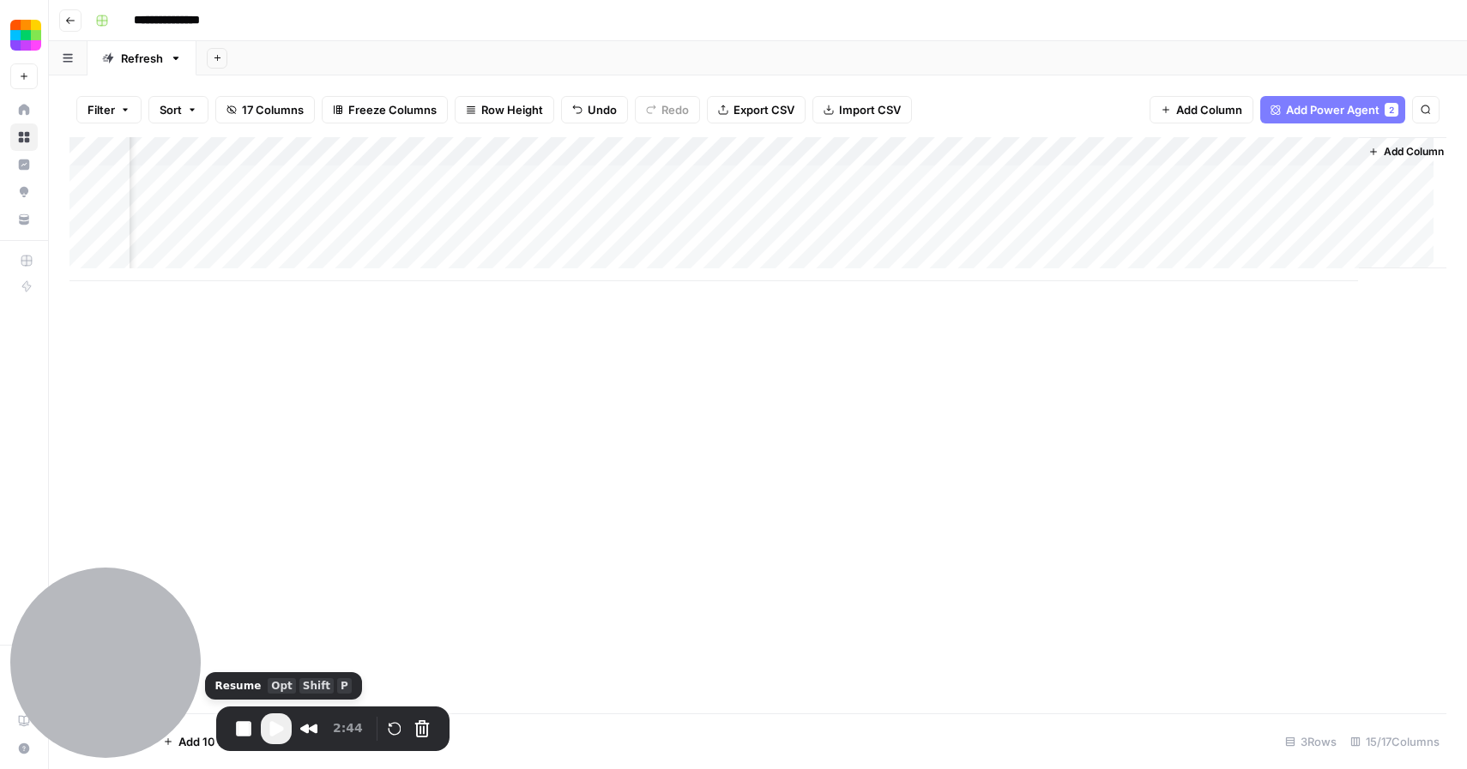
click at [275, 732] on span "Play Recording" at bounding box center [276, 729] width 21 height 21
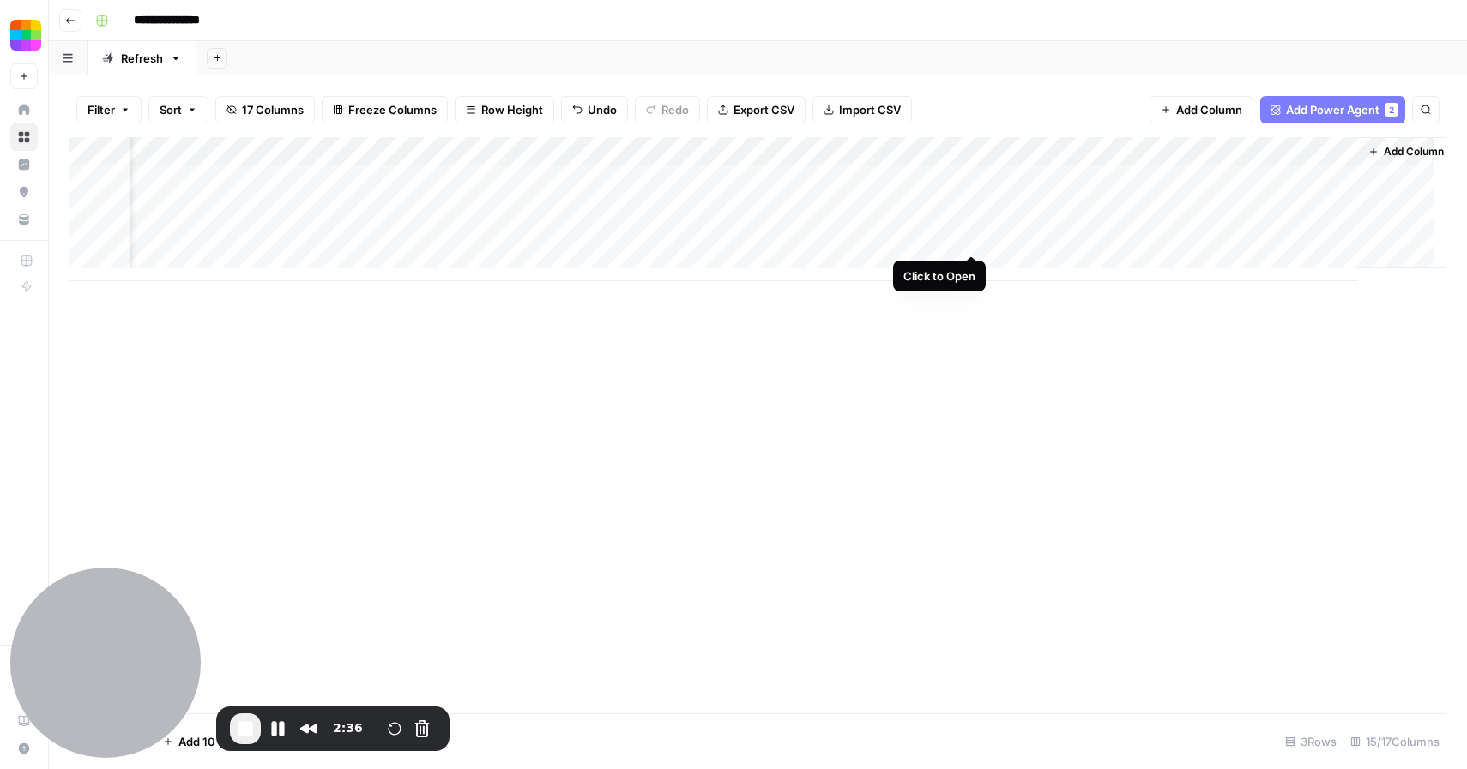
click at [974, 238] on div "Add Column" at bounding box center [757, 209] width 1377 height 144
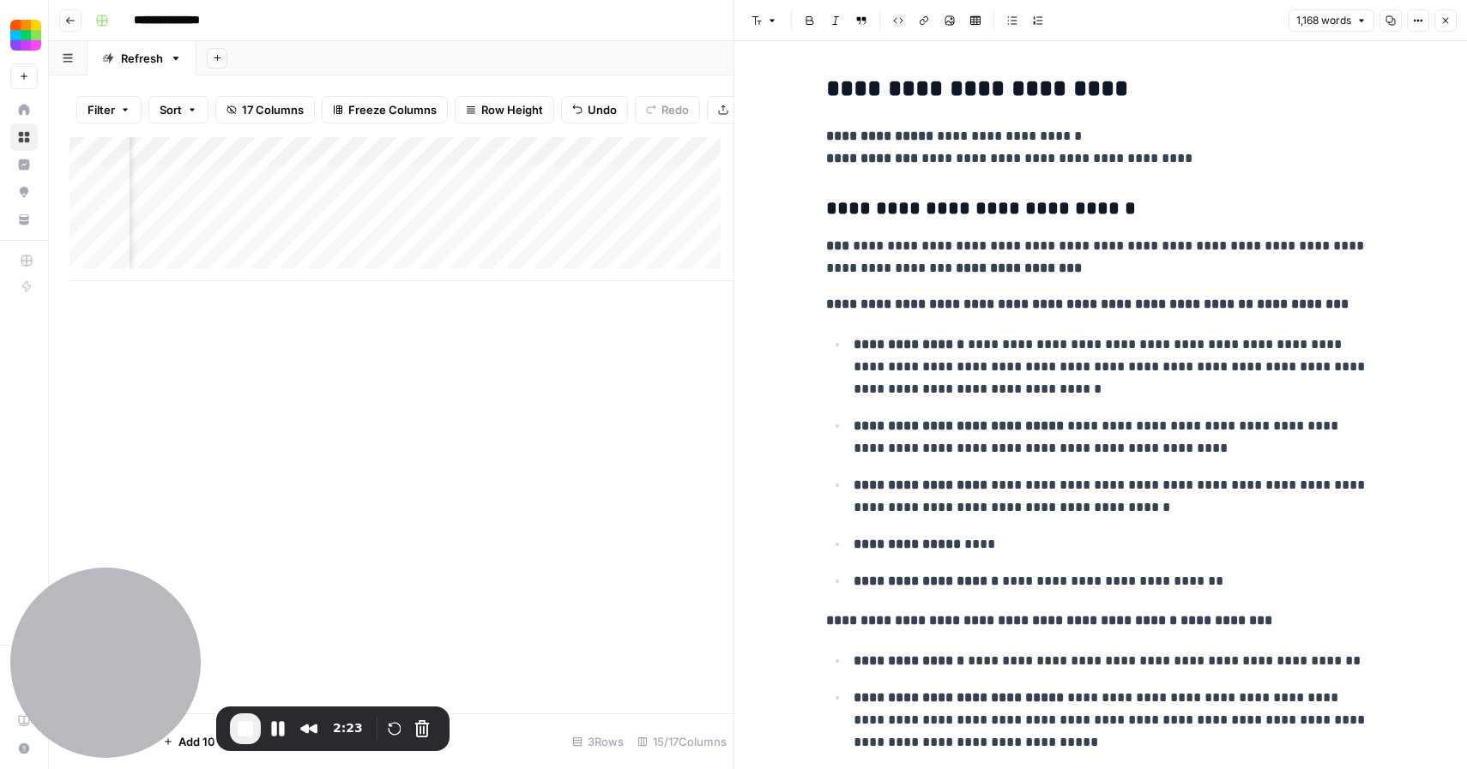
click at [1080, 392] on p "**********" at bounding box center [1113, 367] width 521 height 67
click at [1444, 23] on icon "button" at bounding box center [1445, 20] width 10 height 10
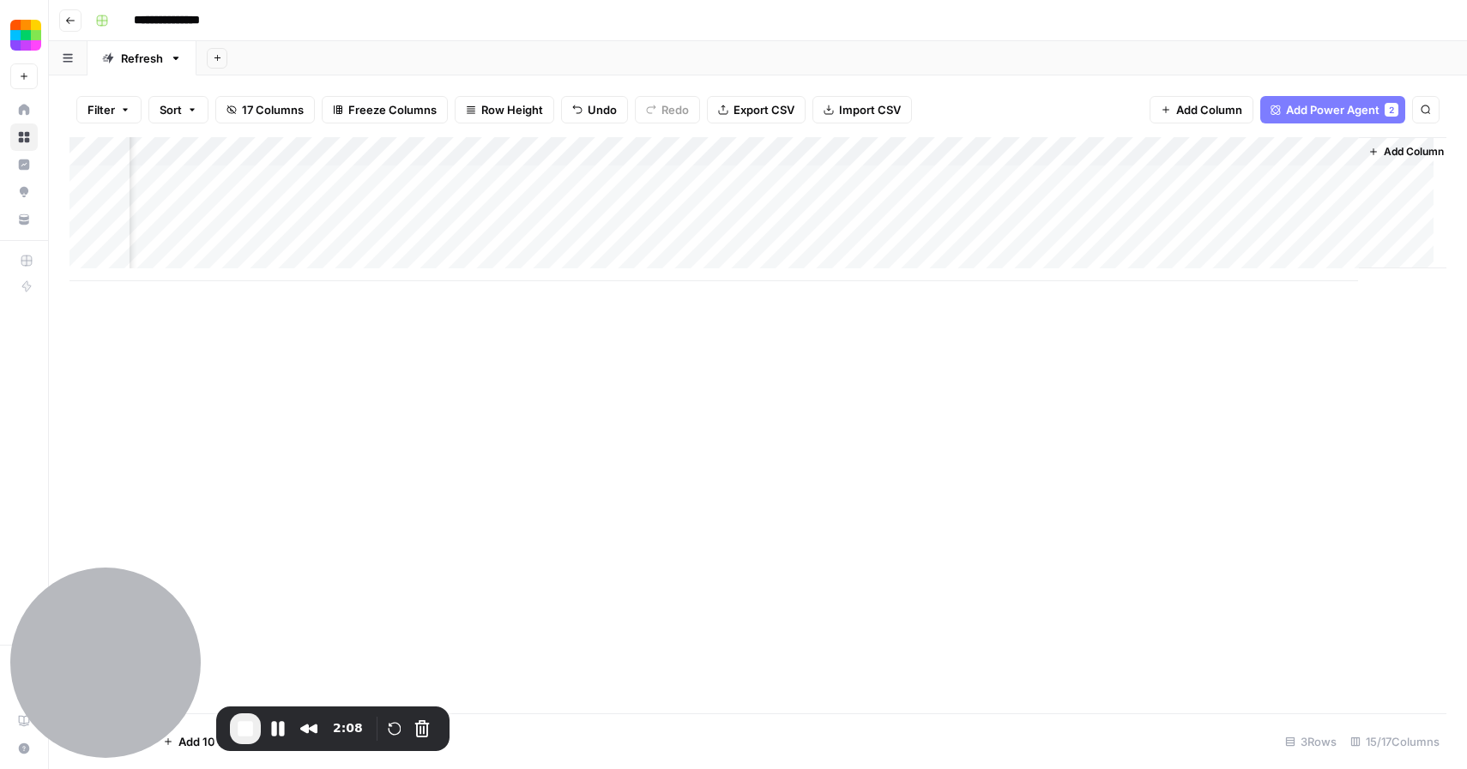
click at [1092, 238] on div "Add Column" at bounding box center [757, 209] width 1377 height 144
click at [283, 728] on button "Pause Recording" at bounding box center [277, 728] width 27 height 27
click at [1335, 238] on div "Add Column" at bounding box center [757, 209] width 1377 height 144
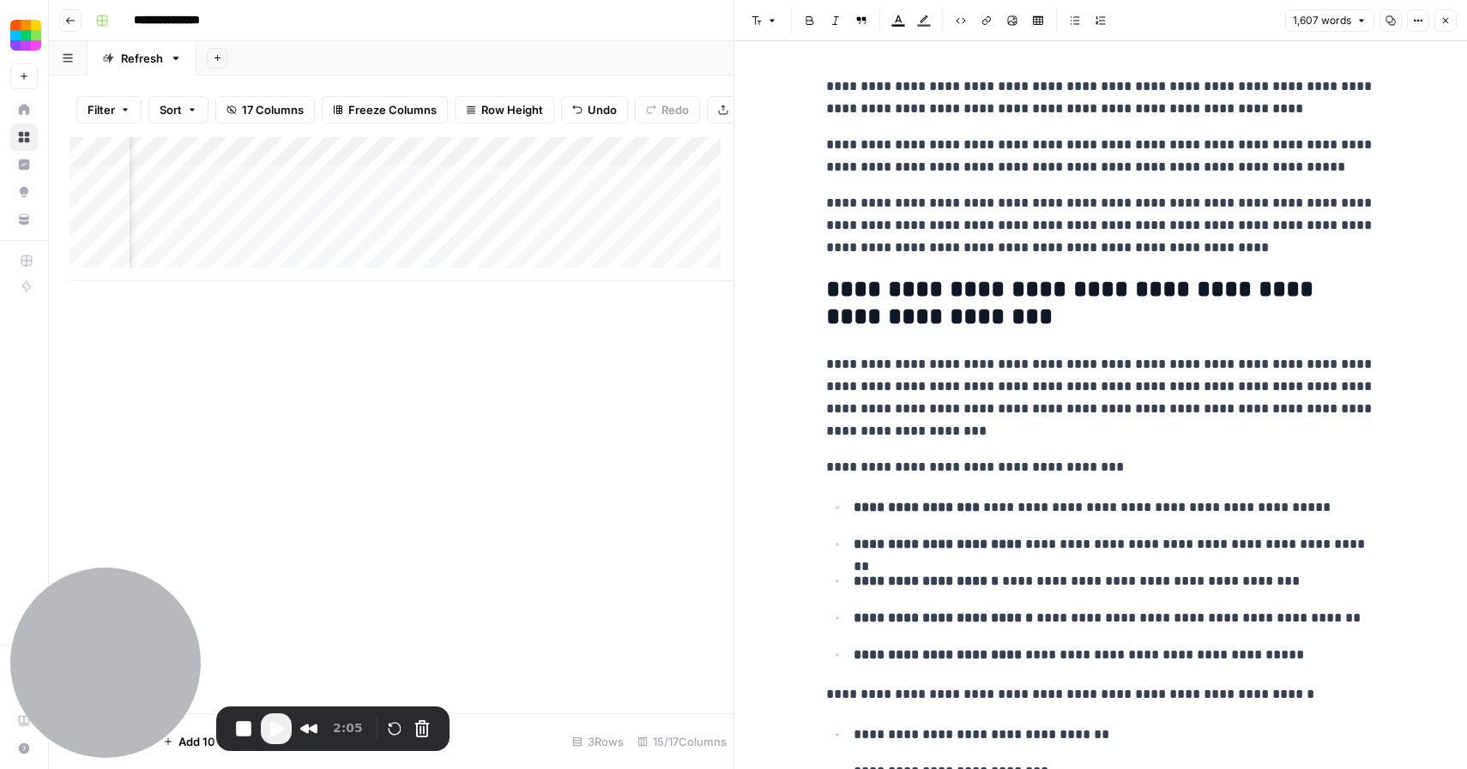
click at [1440, 20] on icon "button" at bounding box center [1445, 20] width 10 height 10
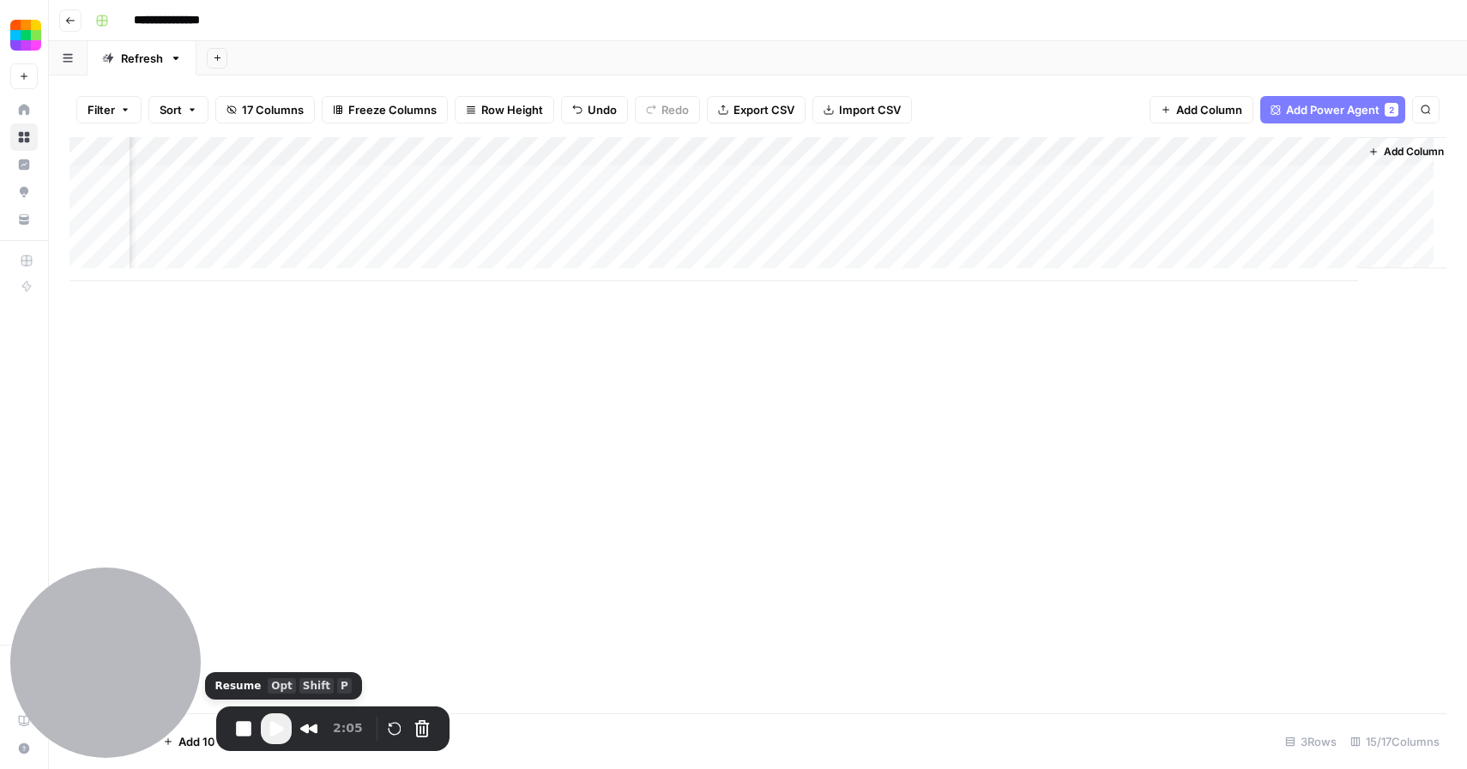
click at [283, 727] on span "Play Recording" at bounding box center [276, 729] width 21 height 21
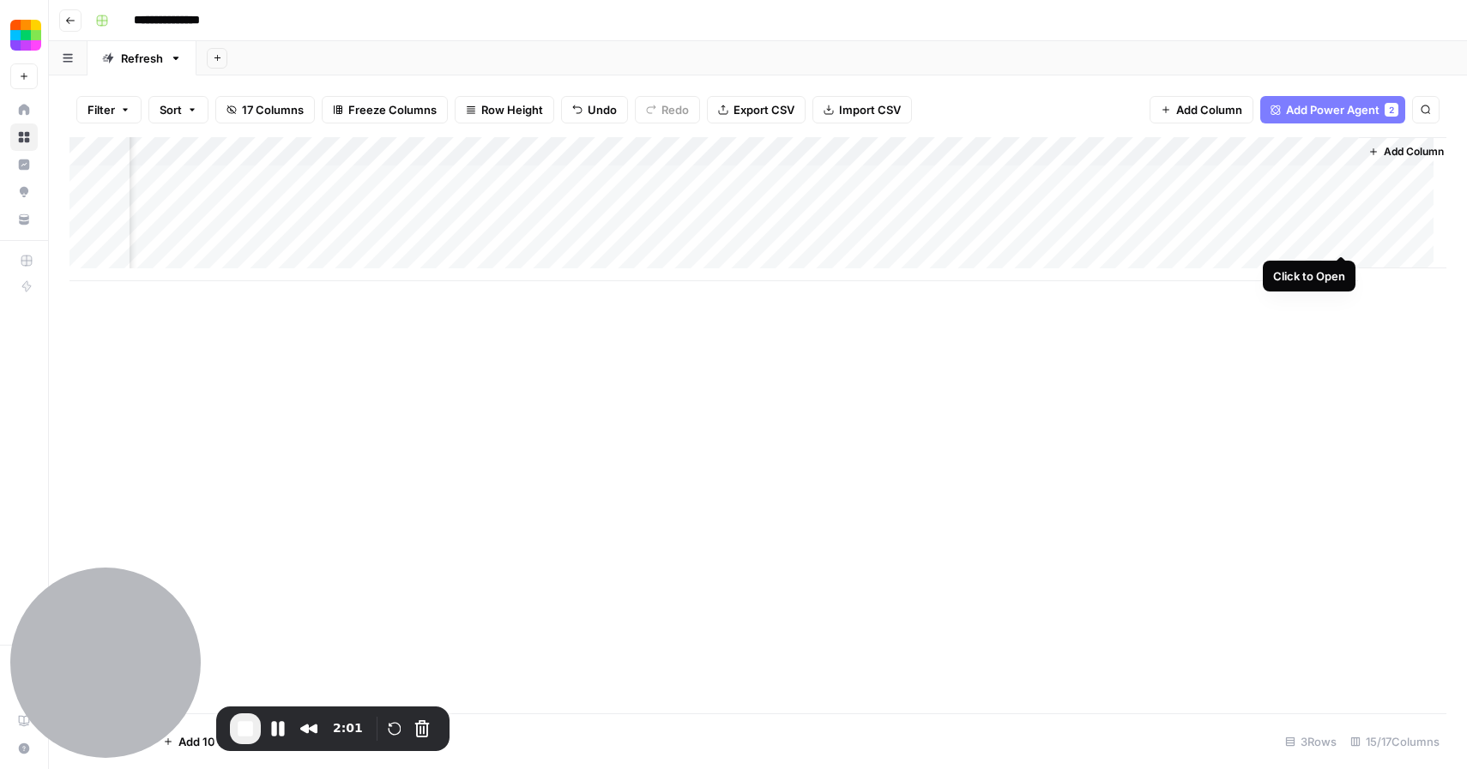
click at [1344, 235] on div "Add Column" at bounding box center [757, 209] width 1377 height 144
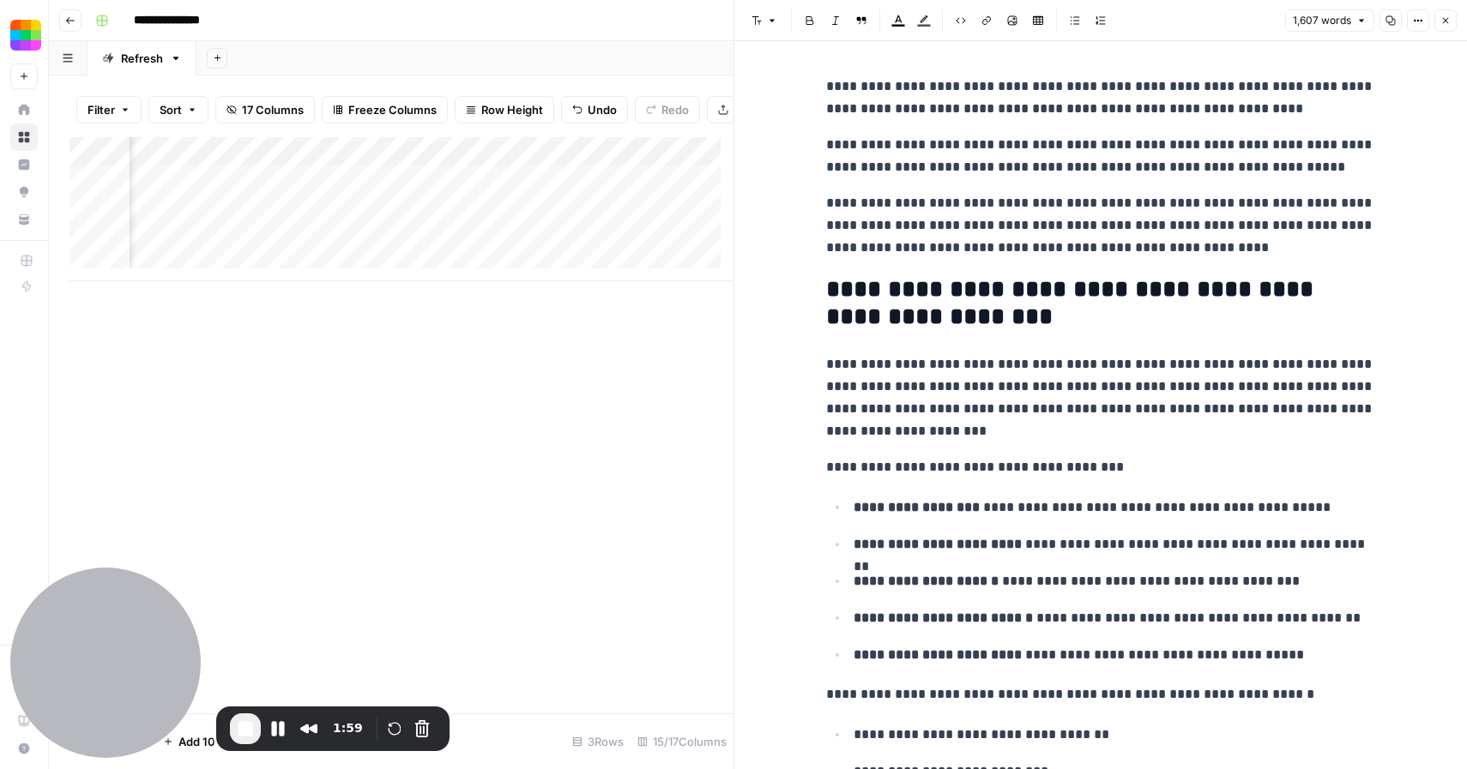
click at [1205, 320] on h2 "**********" at bounding box center [1100, 303] width 549 height 55
click at [1160, 389] on p "**********" at bounding box center [1100, 397] width 549 height 89
click at [1418, 21] on icon "button" at bounding box center [1418, 21] width 3 height 3
click at [1227, 173] on p "**********" at bounding box center [1100, 156] width 549 height 45
click at [1265, 136] on p "**********" at bounding box center [1100, 156] width 549 height 45
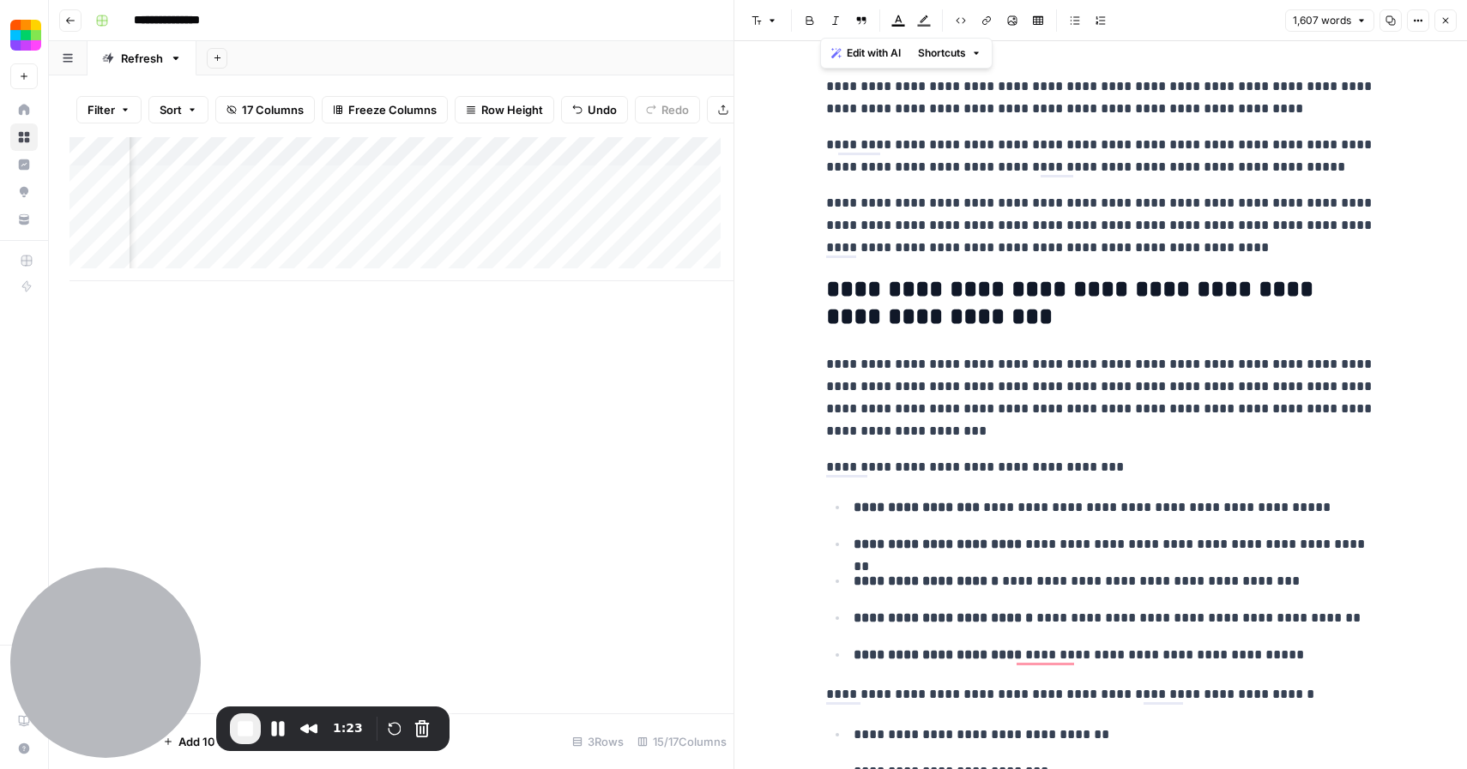
click at [1255, 255] on p "**********" at bounding box center [1100, 225] width 549 height 67
click at [247, 733] on span "End Recording" at bounding box center [245, 729] width 21 height 21
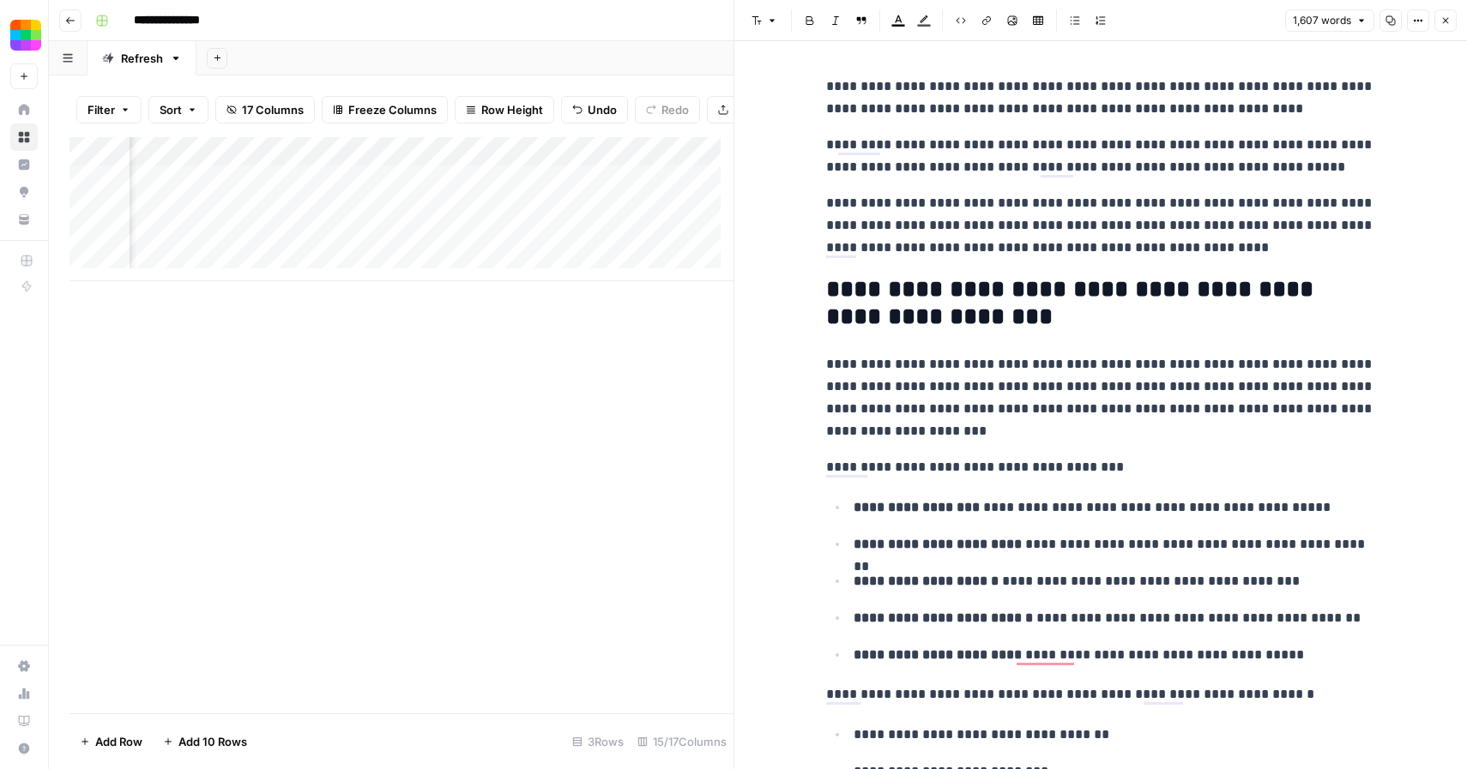
click at [1444, 23] on icon "button" at bounding box center [1445, 20] width 10 height 10
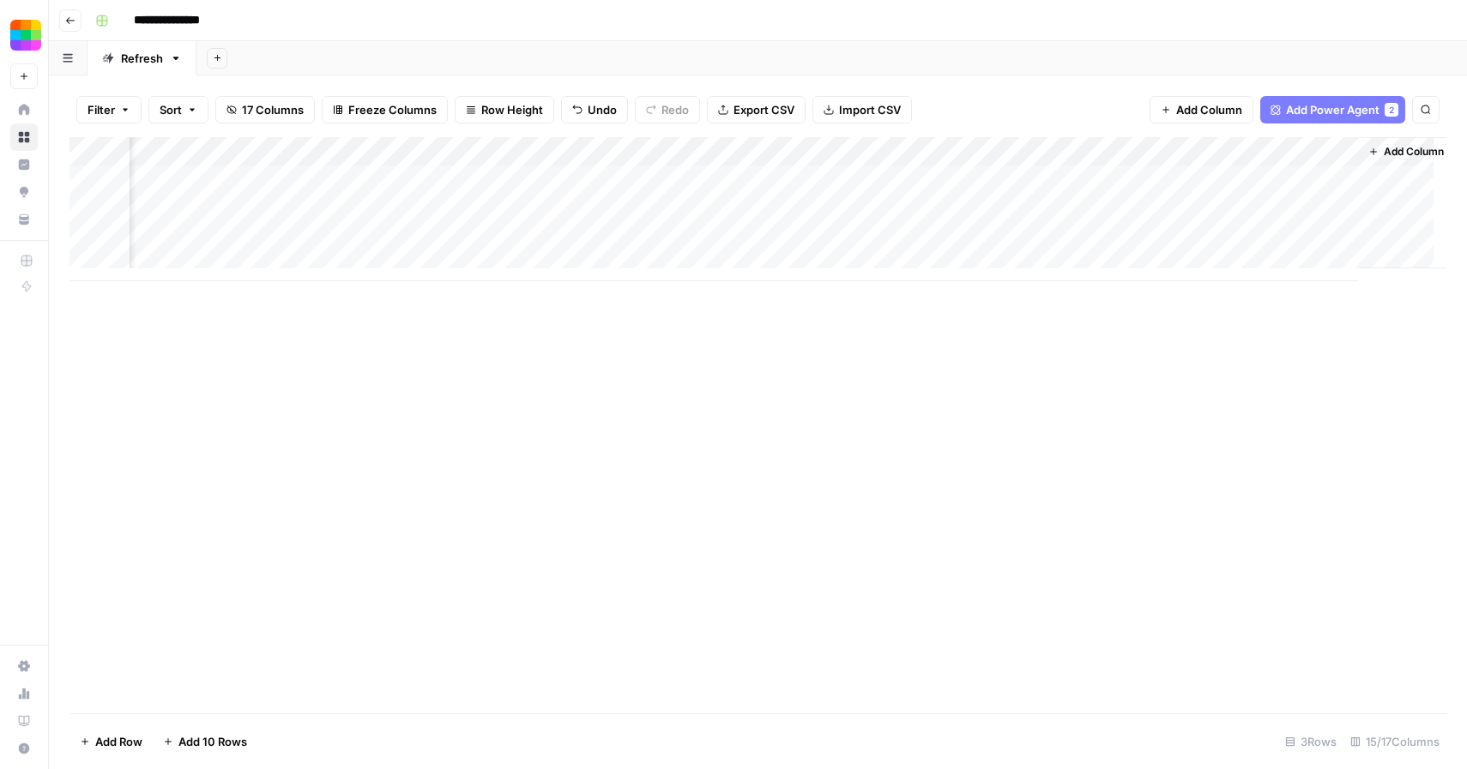
click at [176, 26] on input "**********" at bounding box center [181, 20] width 110 height 27
click at [105, 20] on icon "button" at bounding box center [102, 20] width 10 height 10
click at [74, 21] on icon "button" at bounding box center [70, 20] width 10 height 10
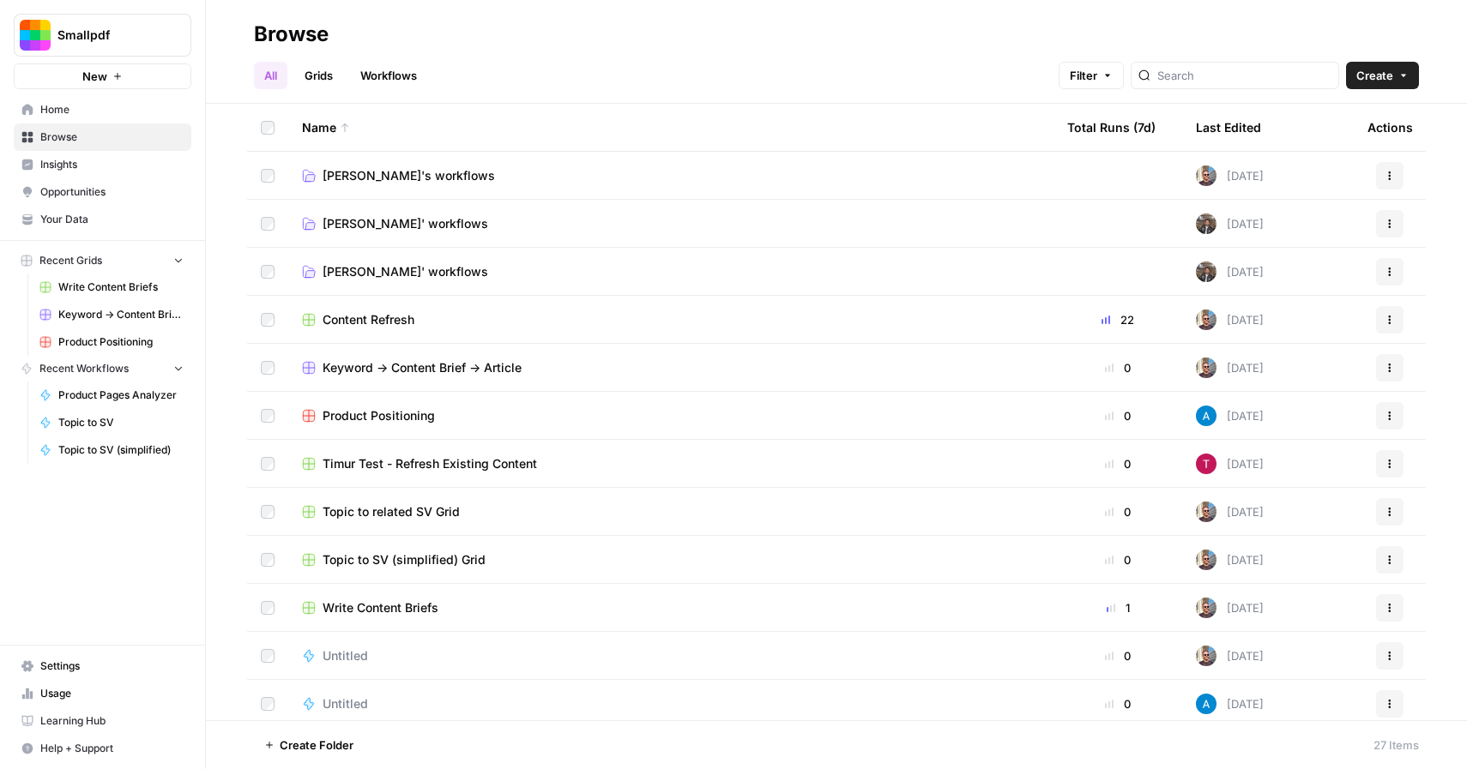
click at [360, 311] on span "Content Refresh" at bounding box center [368, 319] width 92 height 17
